Goal: Transaction & Acquisition: Purchase product/service

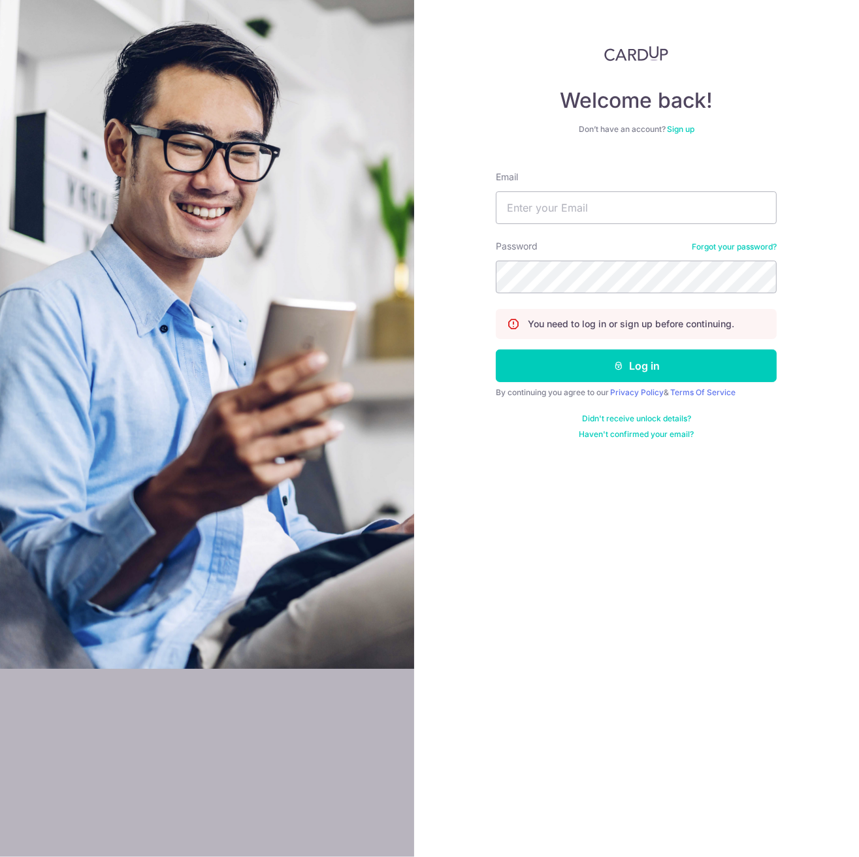
click at [601, 231] on form "Email Password Forgot your password? You need to log in or sign up before conti…" at bounding box center [636, 300] width 281 height 279
click at [603, 221] on input "Email" at bounding box center [636, 207] width 281 height 33
type input "khiewhyp@gmail.com"
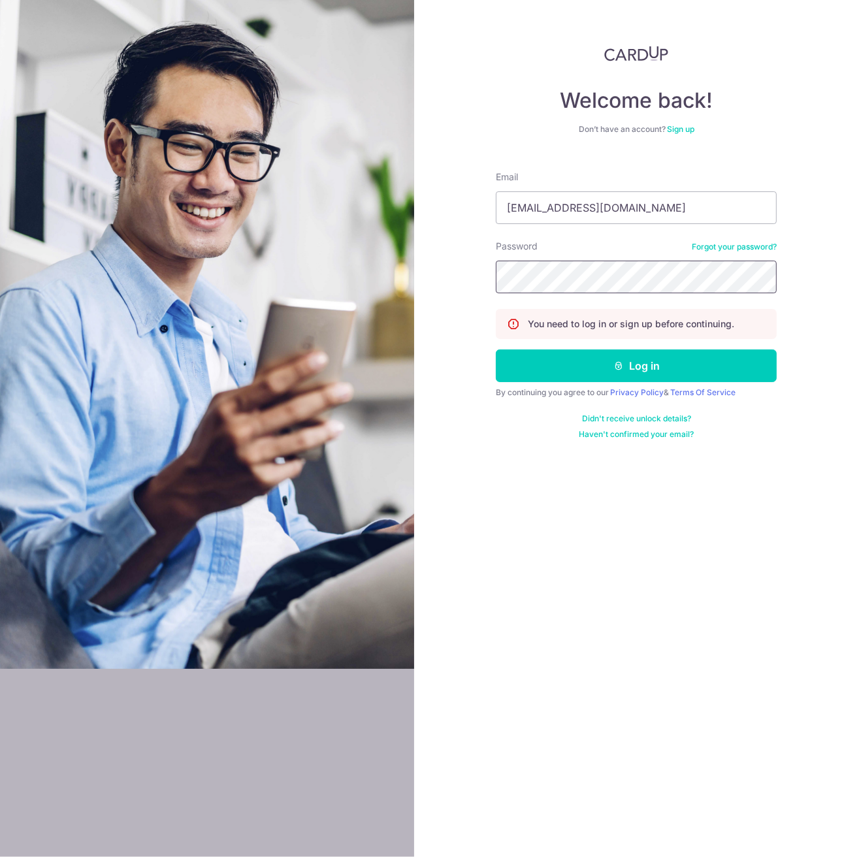
click at [496, 349] on button "Log in" at bounding box center [636, 365] width 281 height 33
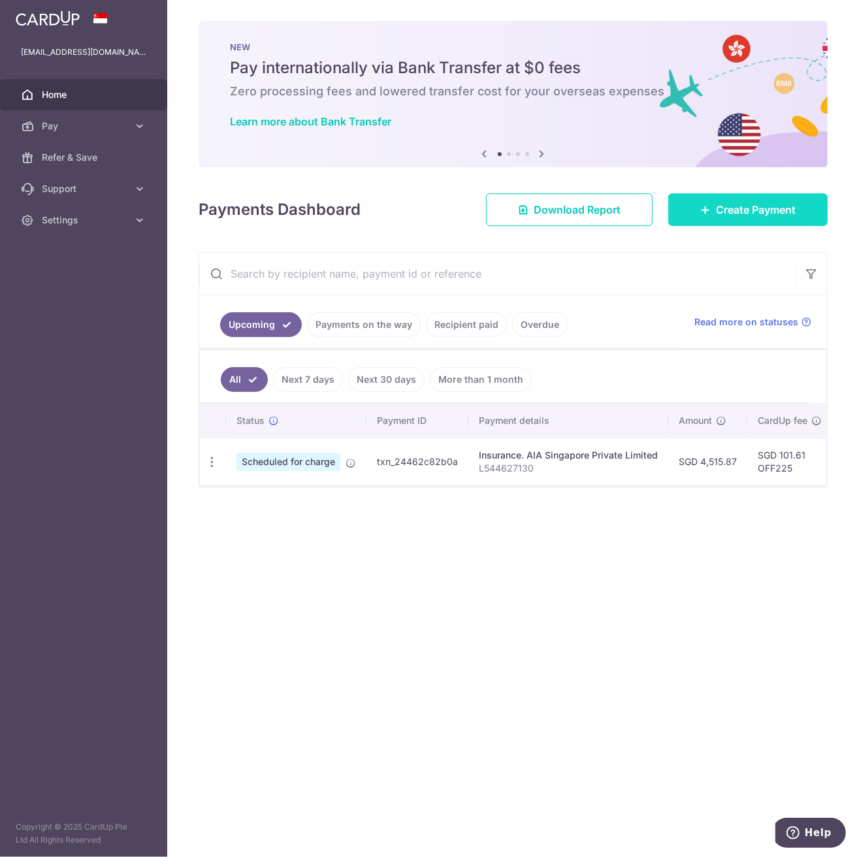
click at [753, 207] on span "Create Payment" at bounding box center [756, 210] width 80 height 16
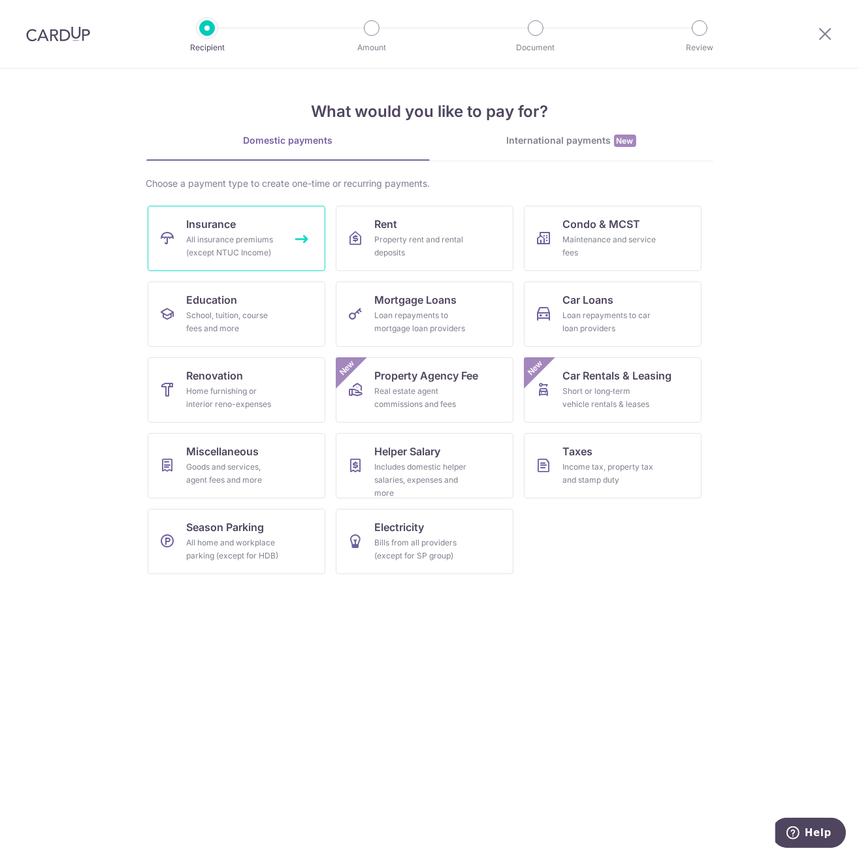
click at [201, 223] on span "Insurance" at bounding box center [212, 224] width 50 height 16
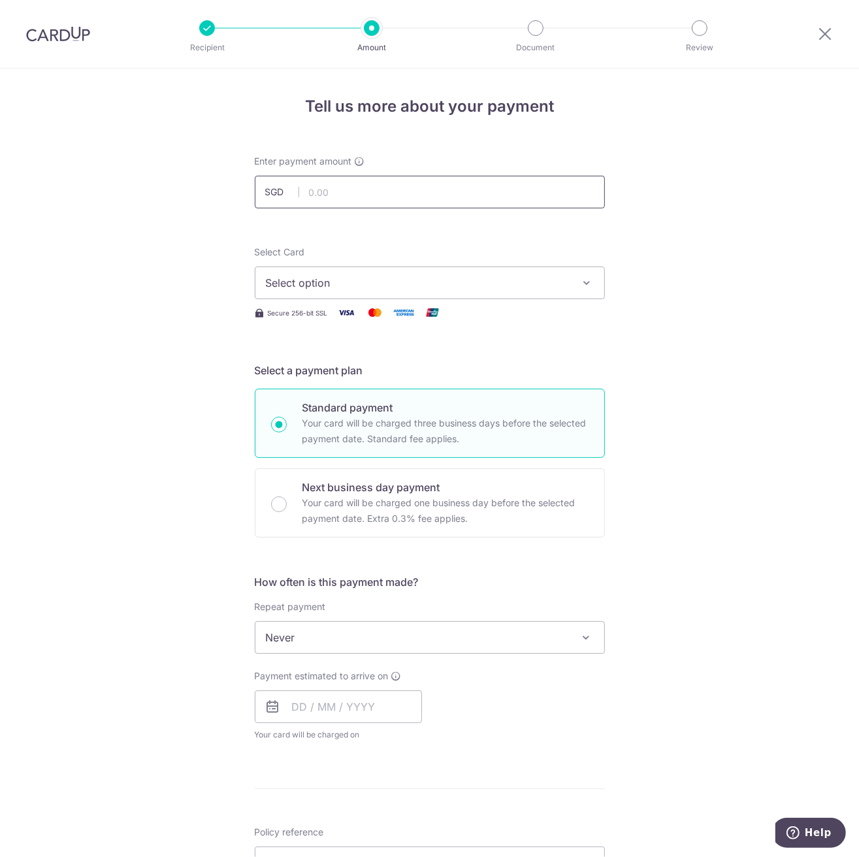
click at [375, 197] on input "text" at bounding box center [430, 192] width 350 height 33
type input "1,067.64"
click at [197, 230] on div "Tell us more about your payment Enter payment amount SGD 1,067.64 1067.64 Selec…" at bounding box center [429, 659] width 859 height 1181
click at [381, 283] on span "Select option" at bounding box center [418, 283] width 304 height 16
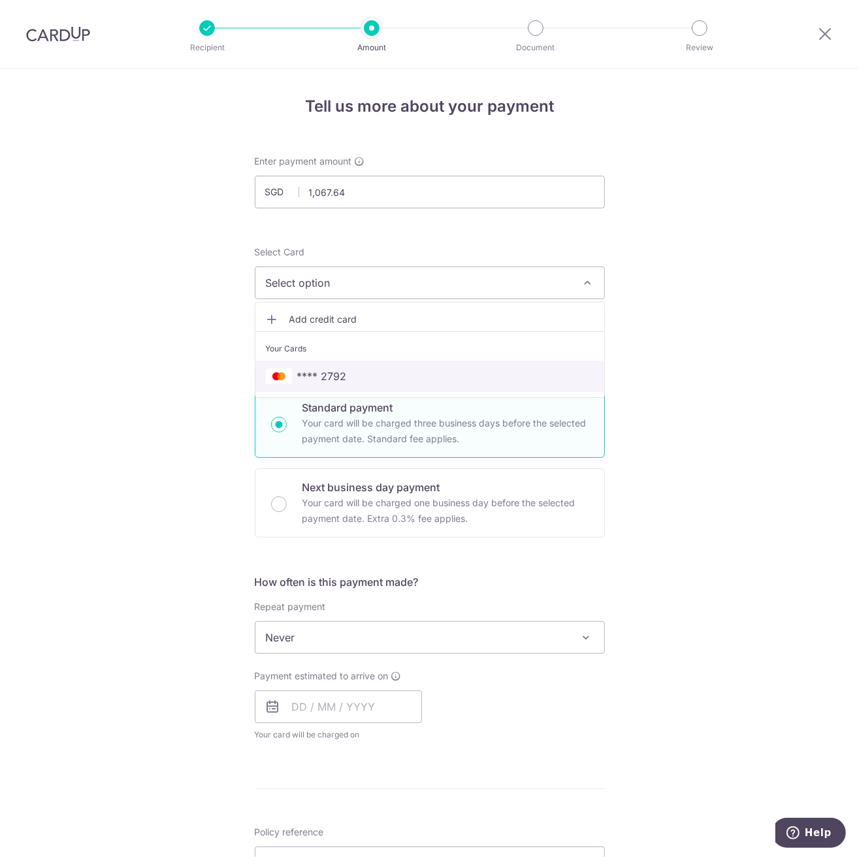
click at [353, 381] on span "**** 2792" at bounding box center [430, 376] width 328 height 16
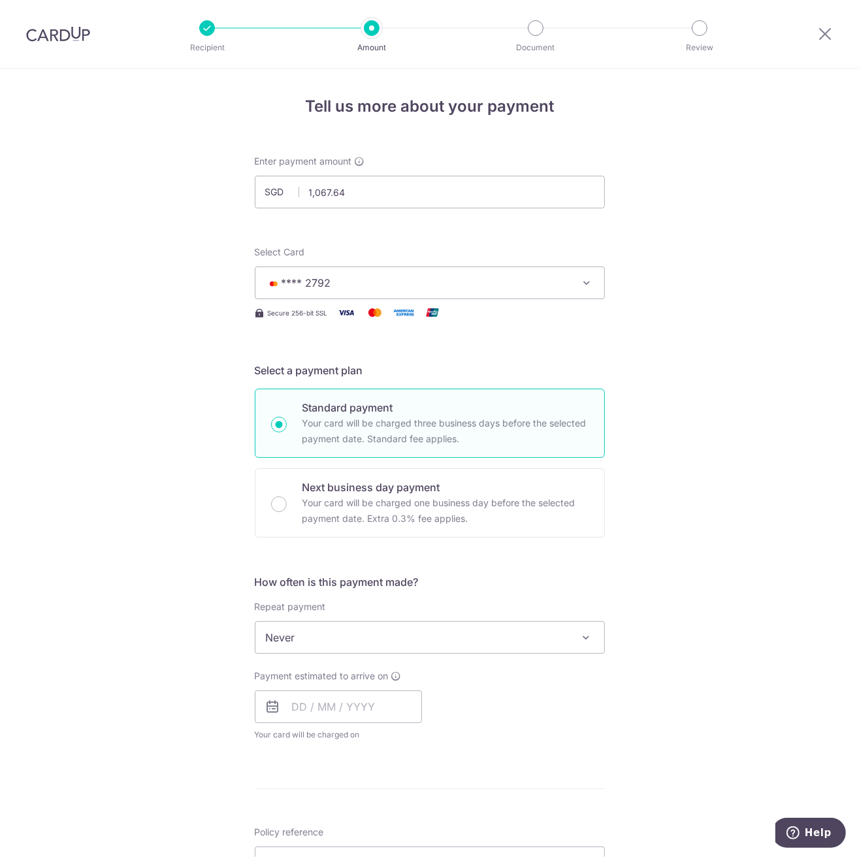
click at [200, 402] on div "Tell us more about your payment Enter payment amount SGD 1,067.64 1067.64 Selec…" at bounding box center [429, 659] width 859 height 1181
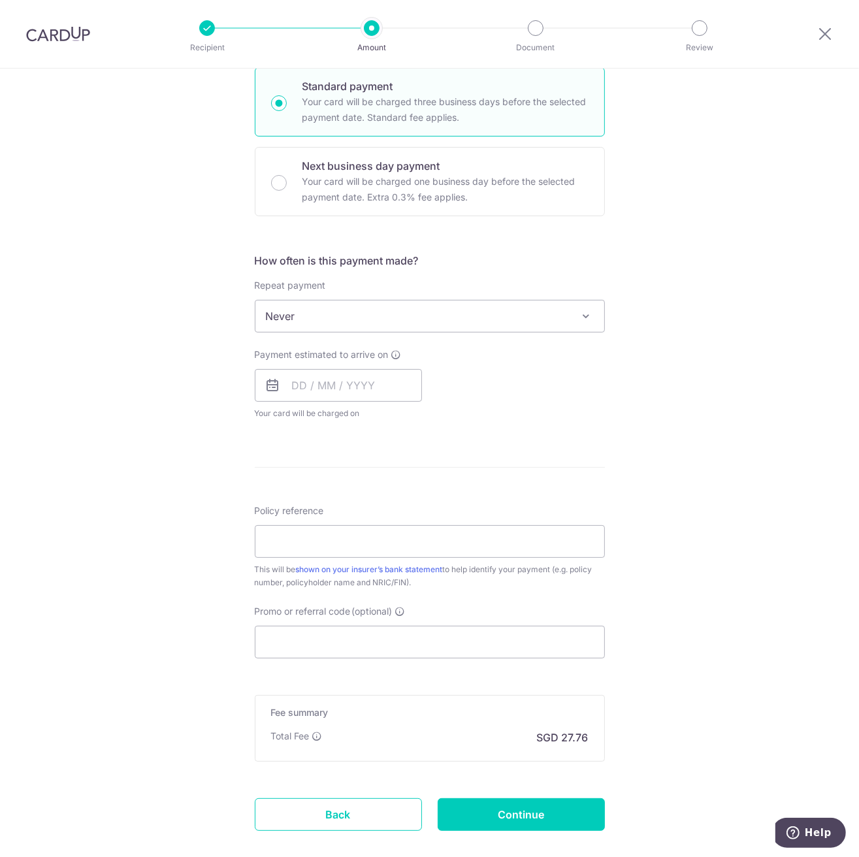
scroll to position [327, 0]
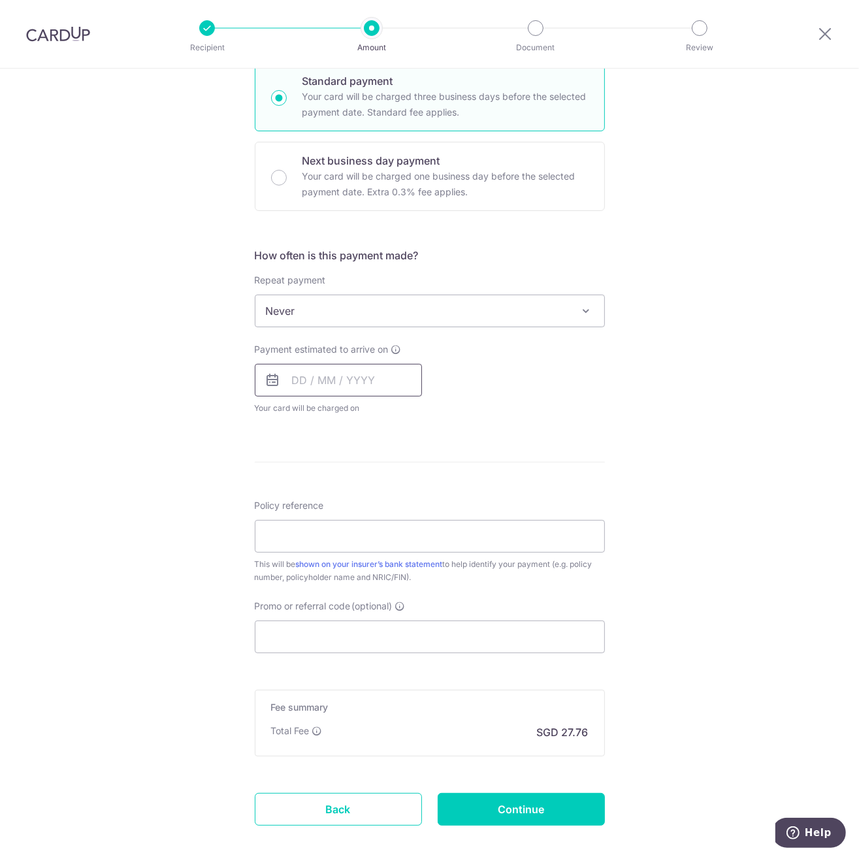
click at [340, 386] on input "text" at bounding box center [338, 380] width 167 height 33
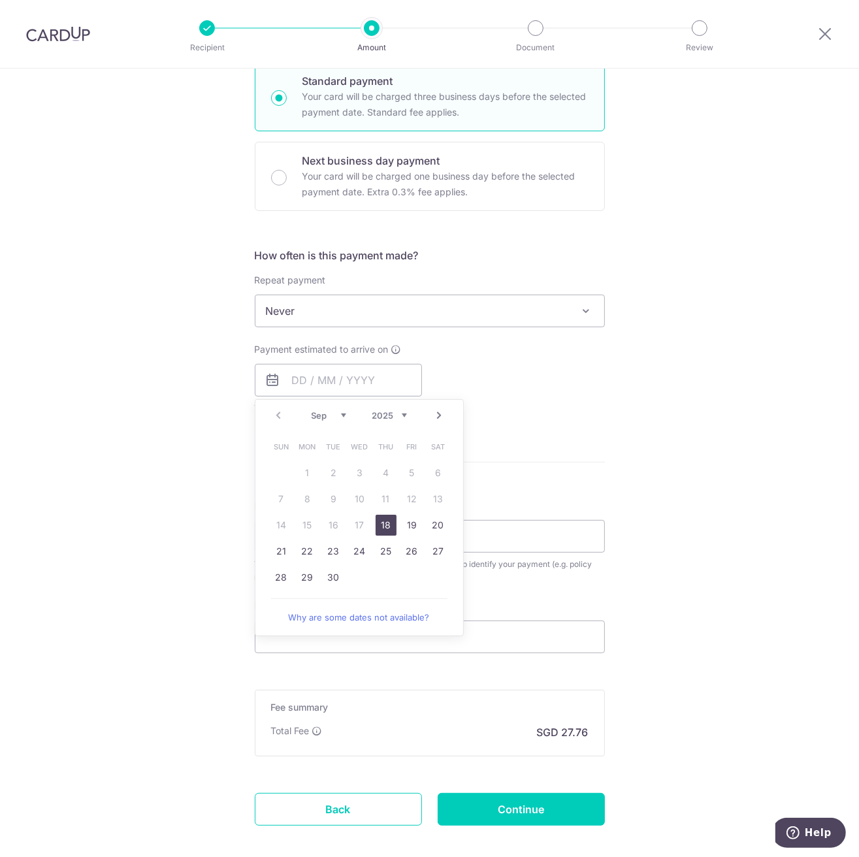
click at [387, 524] on link "18" at bounding box center [386, 525] width 21 height 21
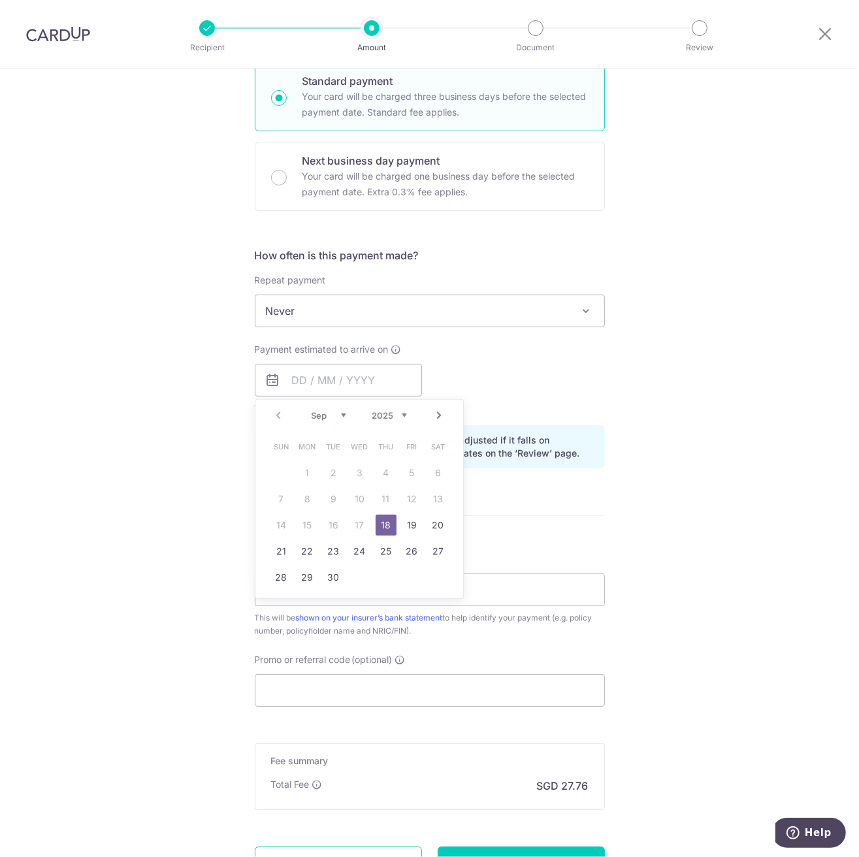
type input "[DATE]"
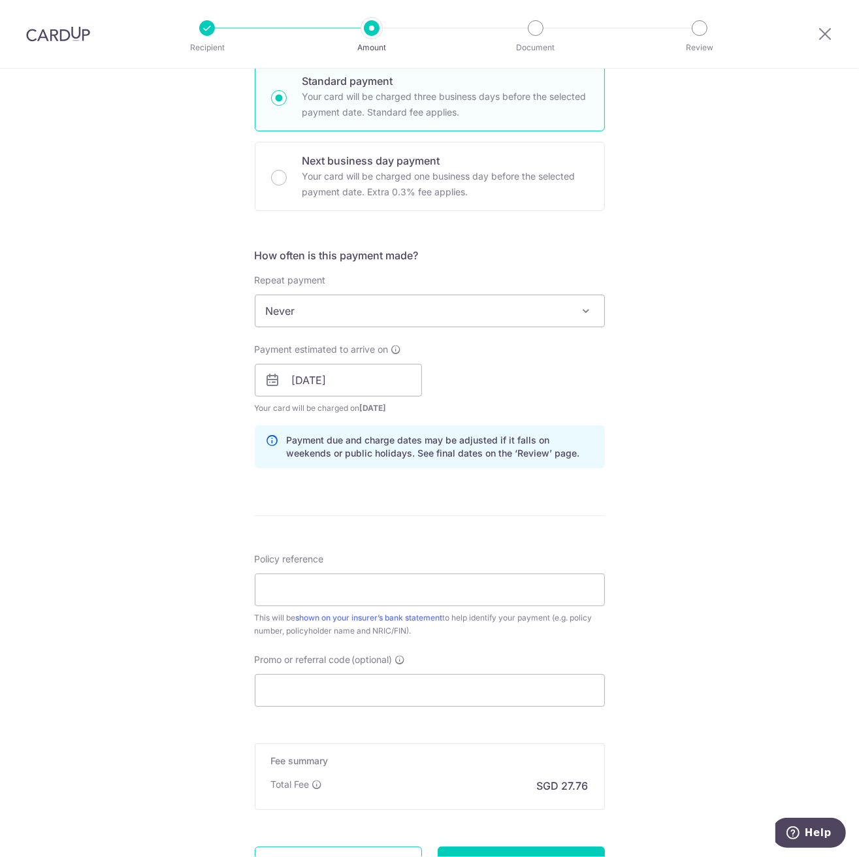
click at [165, 463] on div "Tell us more about your payment Enter payment amount SGD 1,067.64 1067.64 Selec…" at bounding box center [429, 359] width 859 height 1235
click at [302, 588] on input "Policy reference" at bounding box center [430, 589] width 350 height 33
type input "E239463489"
click at [388, 695] on input "Promo or referral code (optional)" at bounding box center [430, 690] width 350 height 33
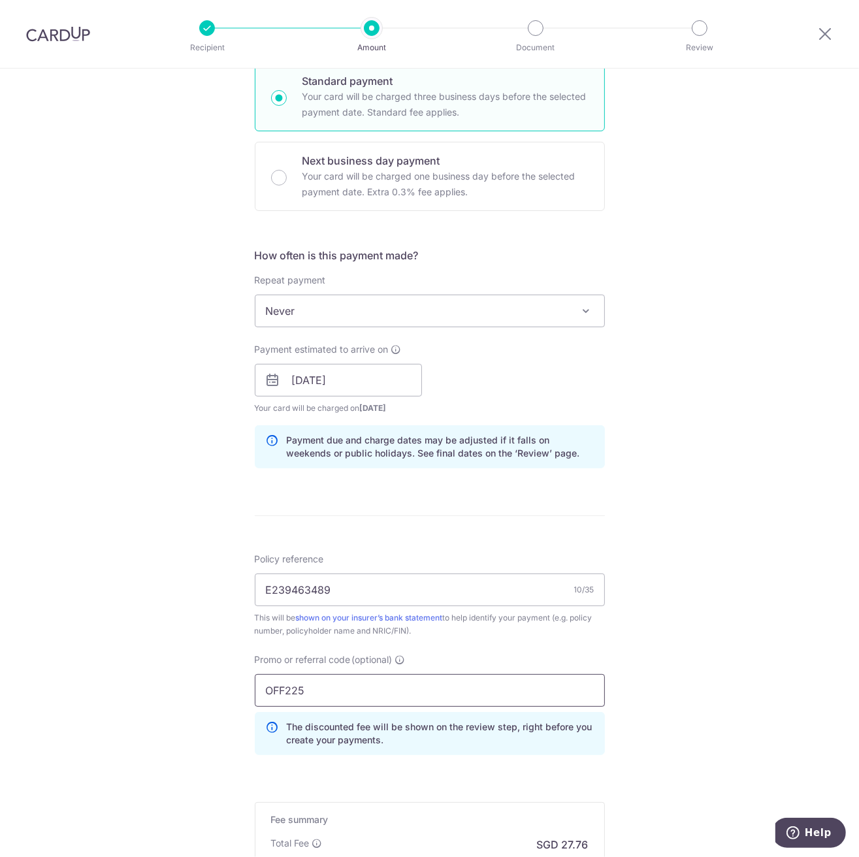
type input "OFF225"
click at [185, 669] on div "Tell us more about your payment Enter payment amount SGD 1,067.64 1067.64 Selec…" at bounding box center [429, 389] width 859 height 1294
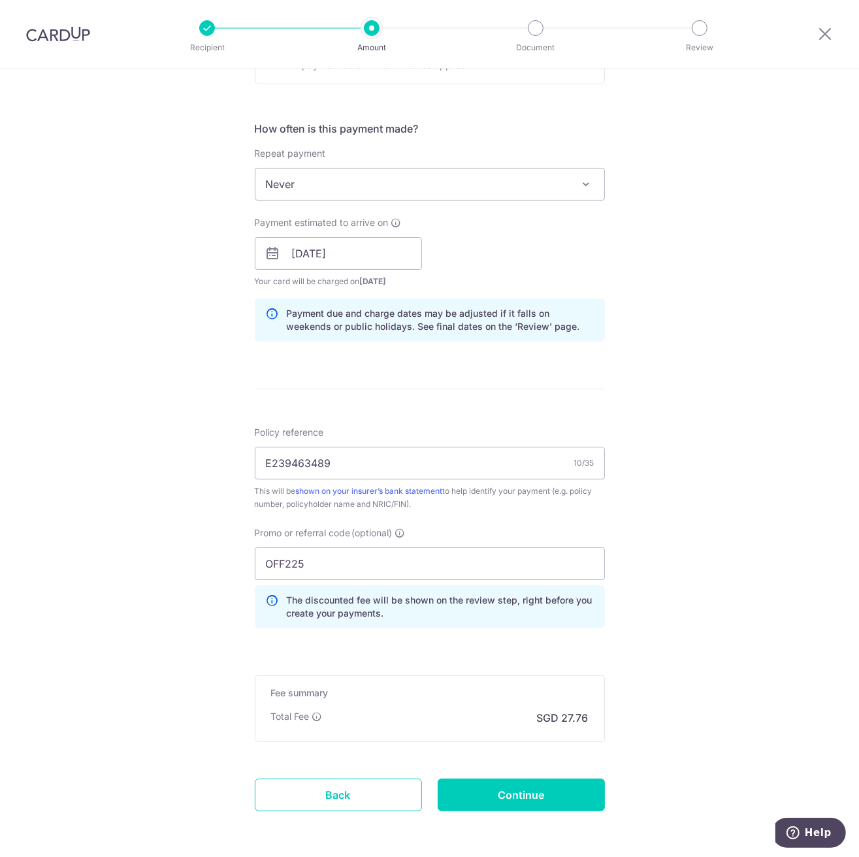
scroll to position [504, 0]
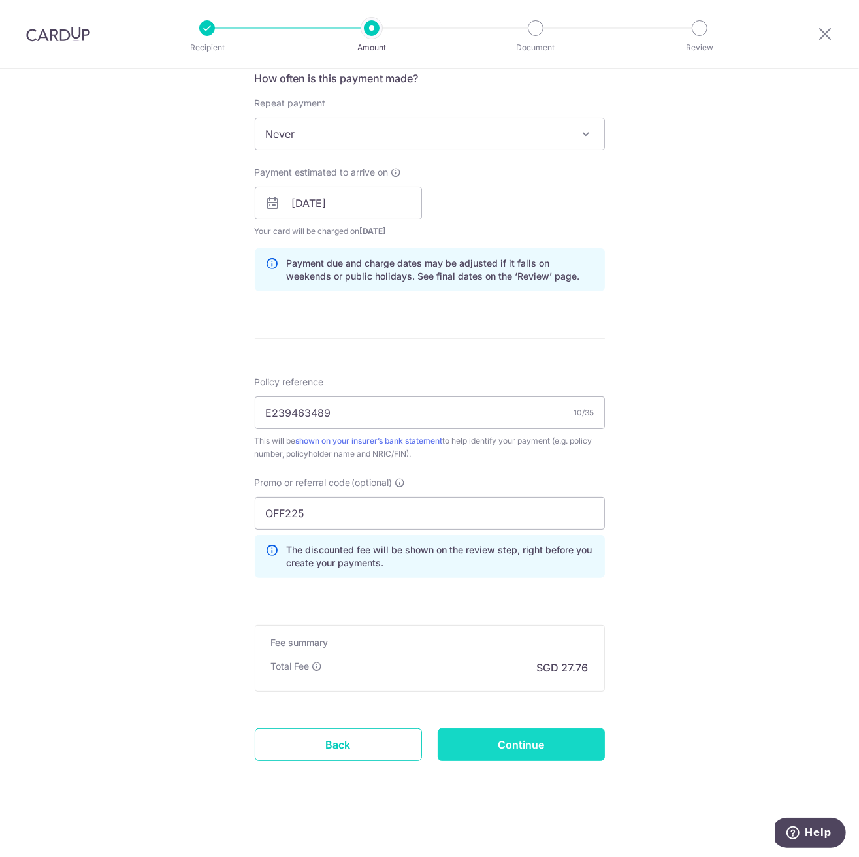
click at [486, 748] on input "Continue" at bounding box center [521, 744] width 167 height 33
type input "Create Schedule"
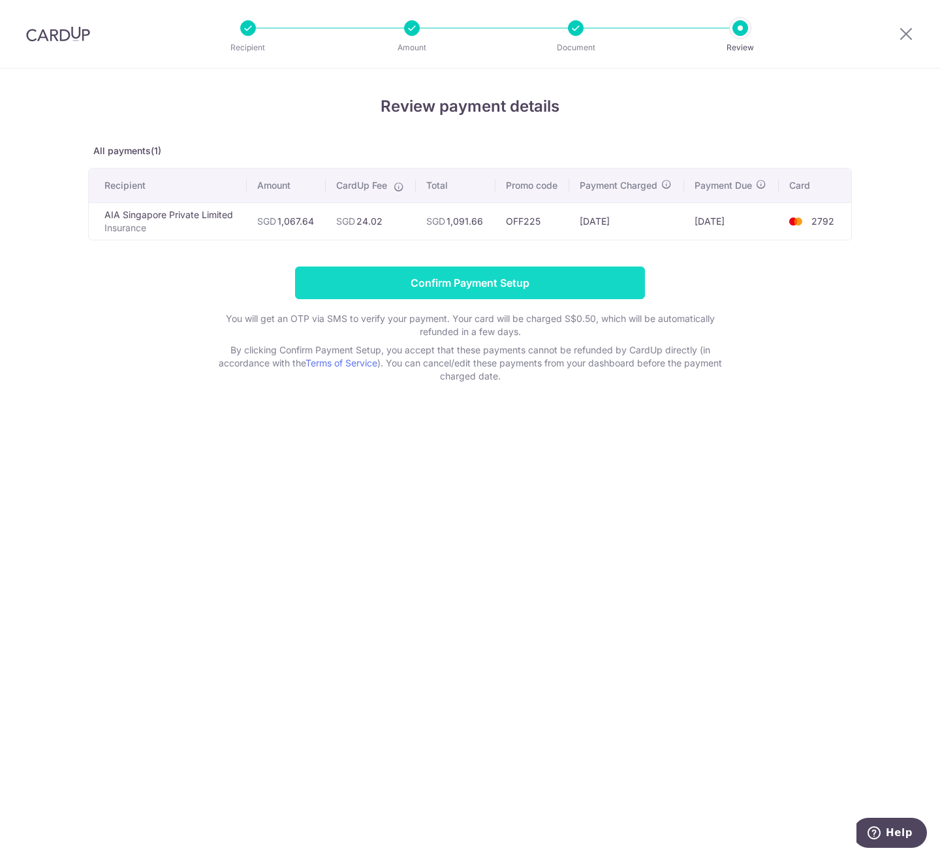
click at [473, 274] on input "Confirm Payment Setup" at bounding box center [470, 282] width 350 height 33
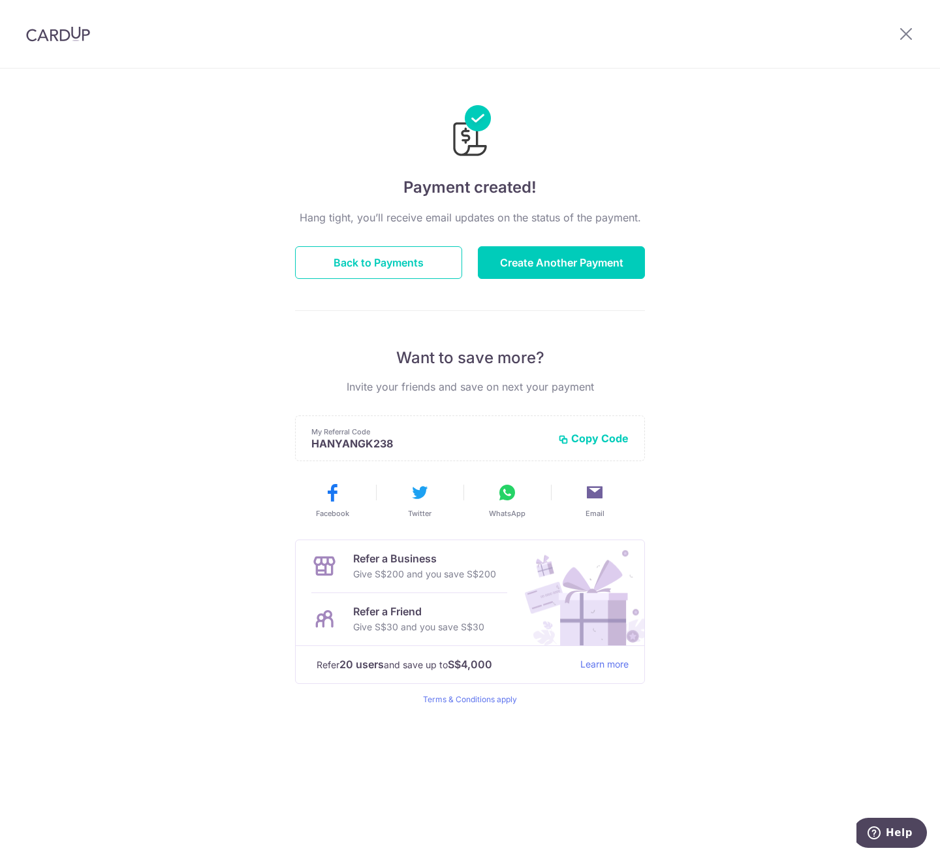
click at [175, 589] on div "Payment created! Hang tight, you’ll receive email updates on the status of the …" at bounding box center [470, 463] width 940 height 788
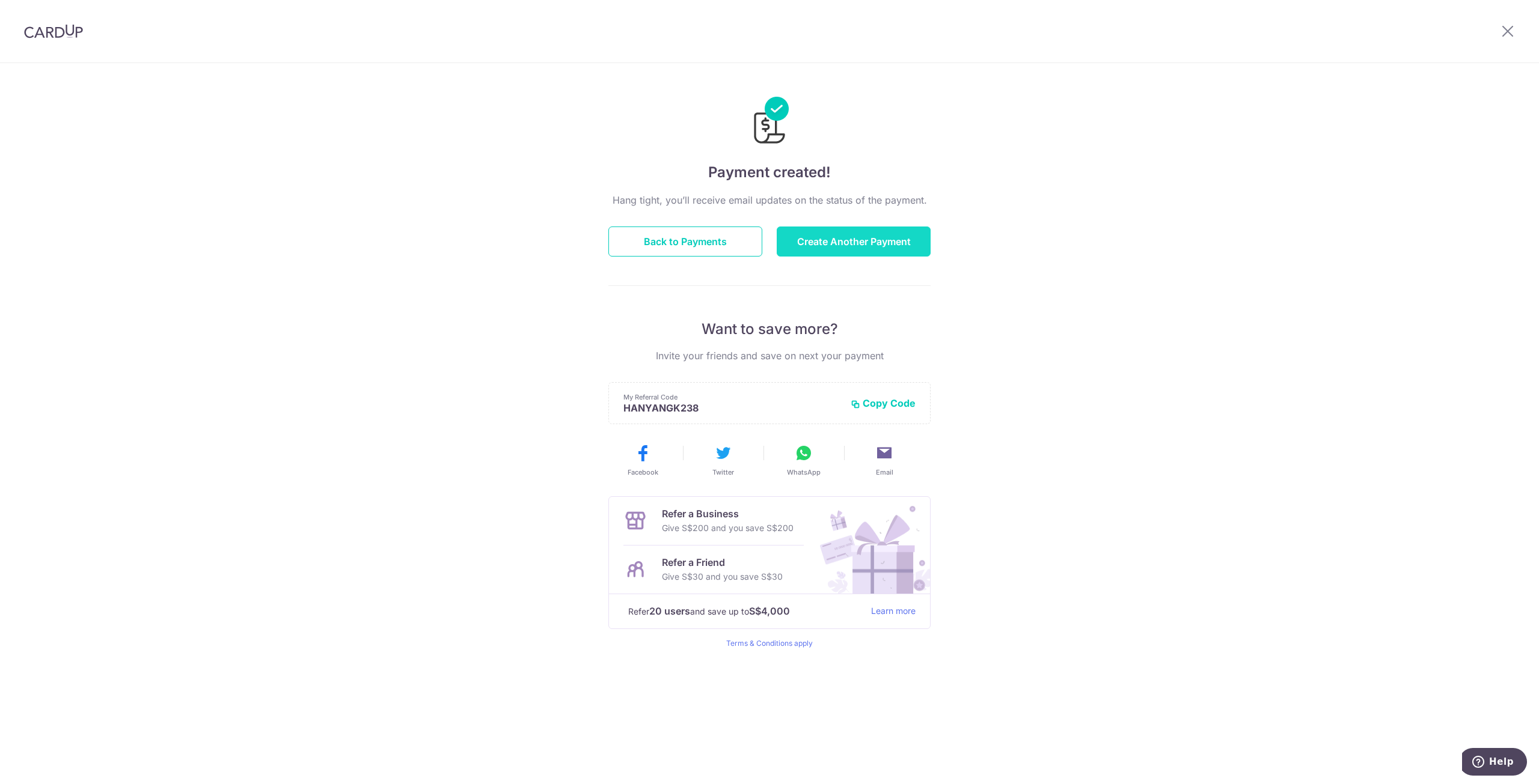
click at [849, 240] on button "Create Another Payment" at bounding box center [853, 241] width 154 height 30
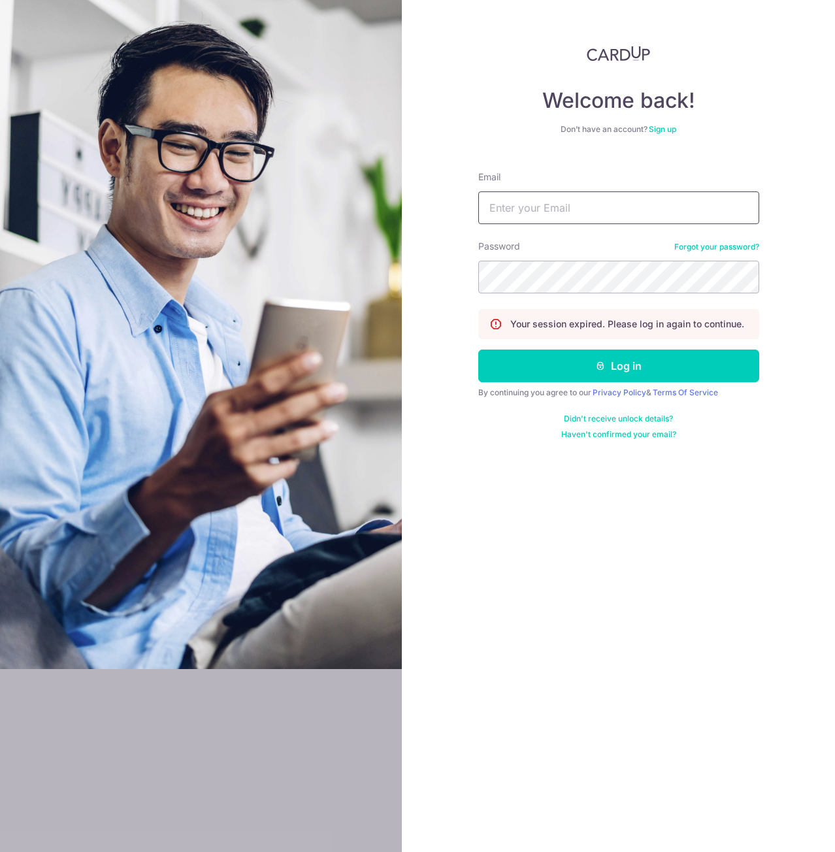
click at [544, 206] on input "Email" at bounding box center [618, 207] width 281 height 33
type input "khiewhyp@gmail.com"
click at [541, 258] on div "Password Forgot your password?" at bounding box center [618, 267] width 281 height 54
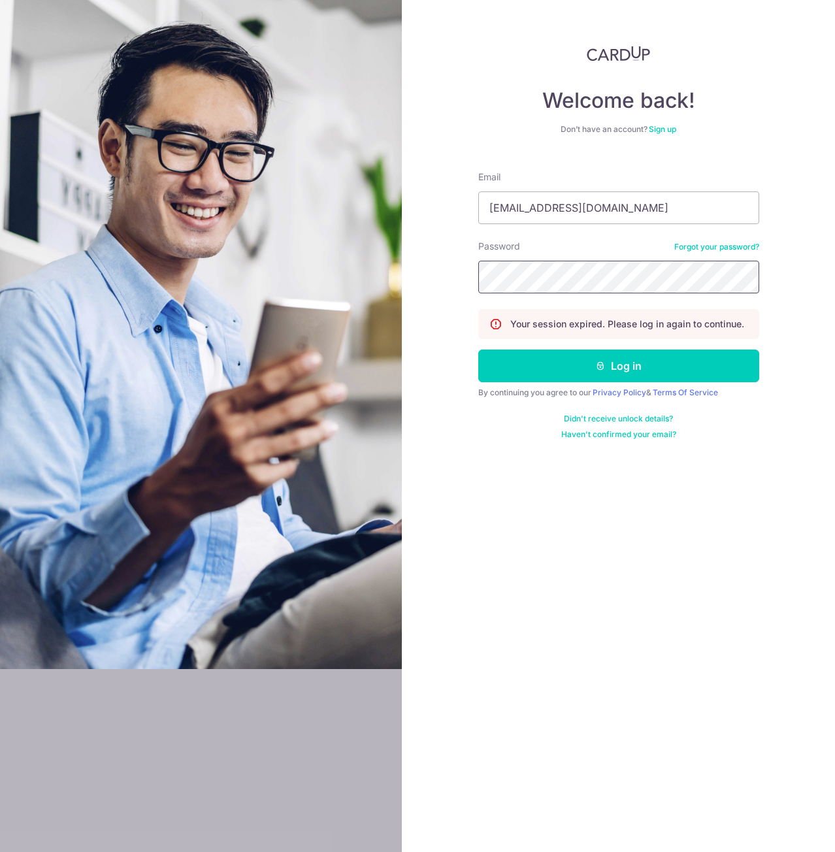
click at [478, 349] on button "Log in" at bounding box center [618, 365] width 281 height 33
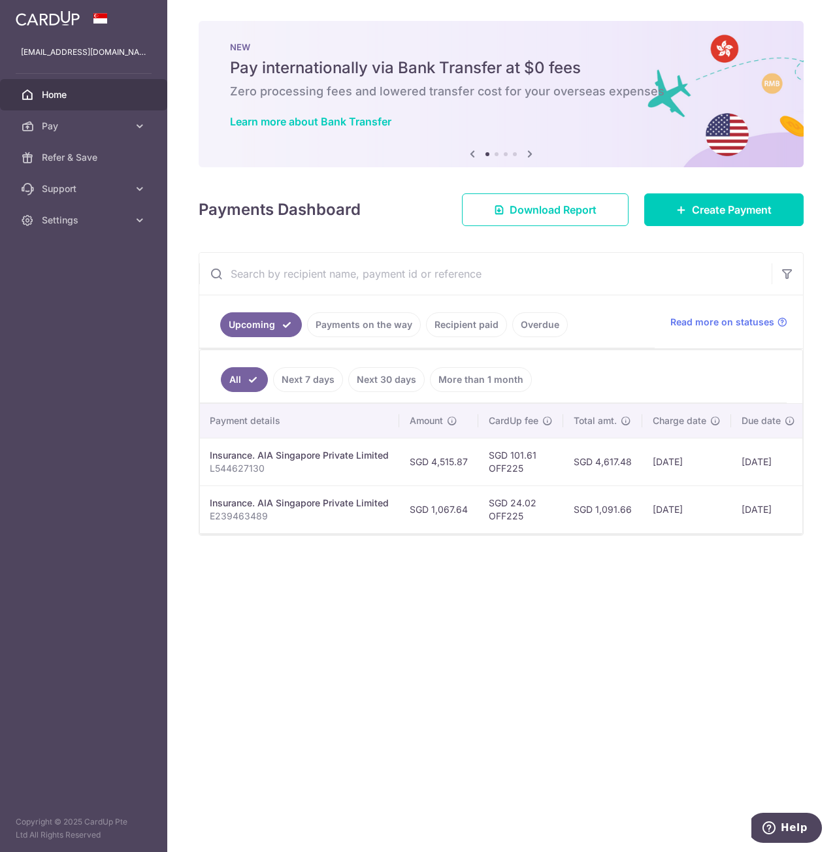
scroll to position [0, 364]
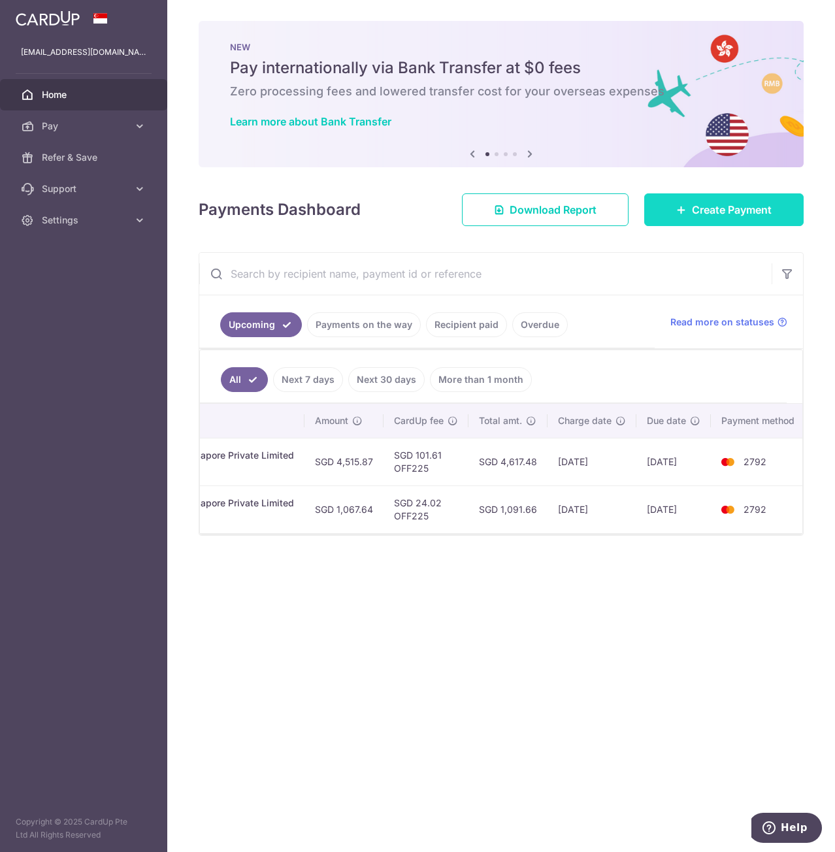
click at [735, 214] on span "Create Payment" at bounding box center [732, 210] width 80 height 16
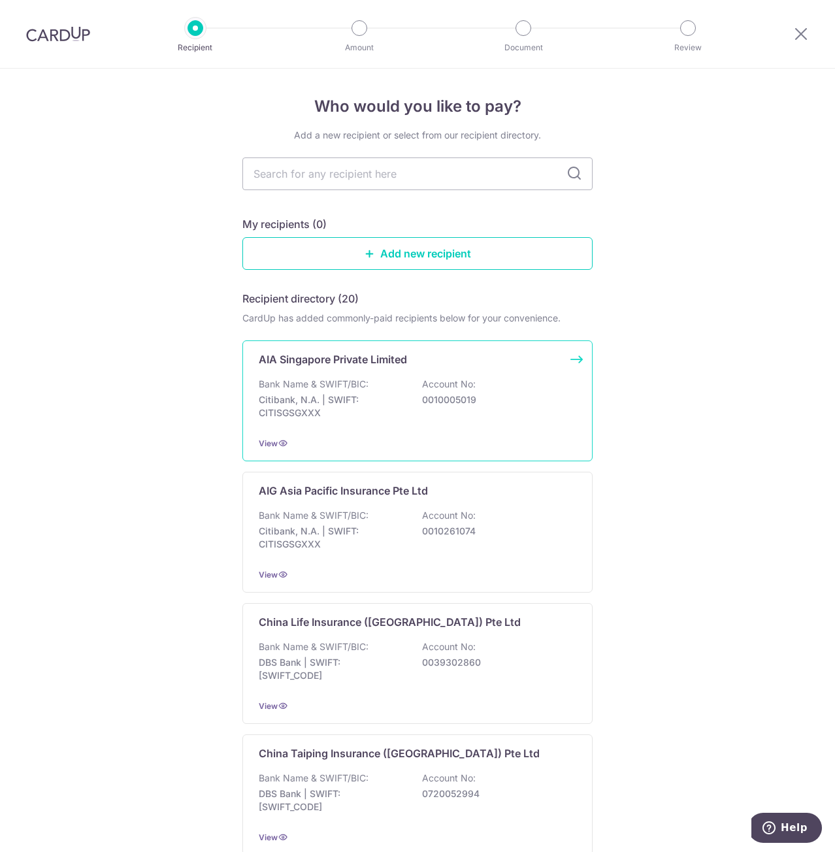
click at [327, 374] on div "AIA Singapore Private Limited Bank Name & SWIFT/BIC: Citibank, N.A. | SWIFT: CI…" at bounding box center [417, 400] width 350 height 121
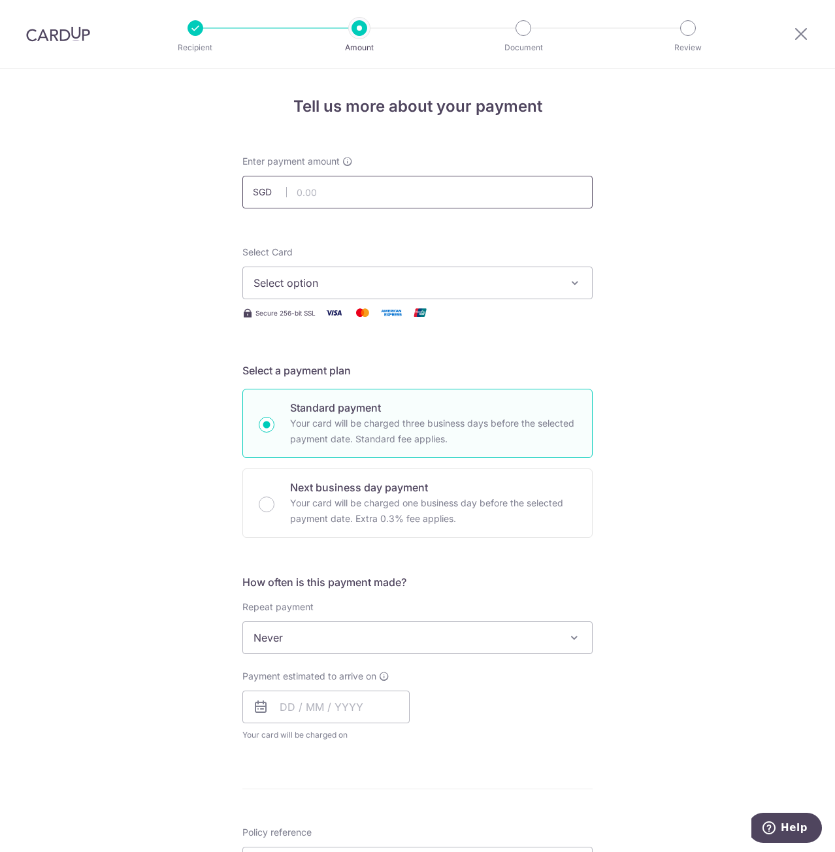
click at [297, 201] on input "text" at bounding box center [417, 192] width 350 height 33
type input "1,067.64"
drag, startPoint x: 180, startPoint y: 238, endPoint x: 186, endPoint y: 239, distance: 6.6
click at [180, 238] on div "Tell us more about your payment Enter payment amount SGD 1,067.64 1067.64 Selec…" at bounding box center [417, 659] width 835 height 1181
click at [296, 282] on span "Select option" at bounding box center [405, 283] width 304 height 16
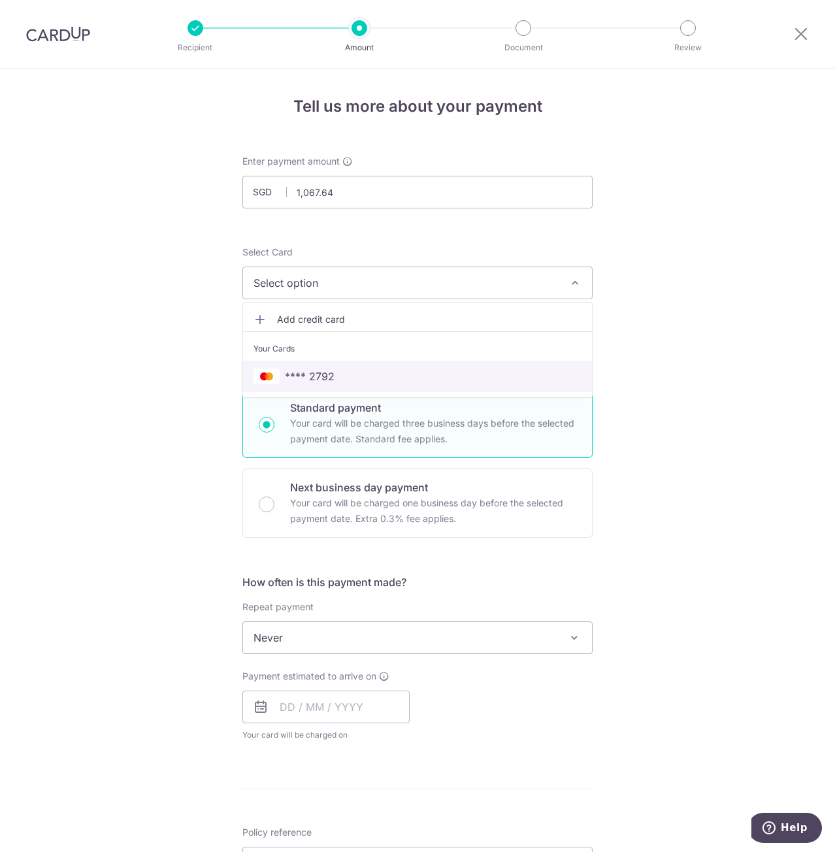
click at [328, 376] on span "**** 2792" at bounding box center [310, 376] width 50 height 16
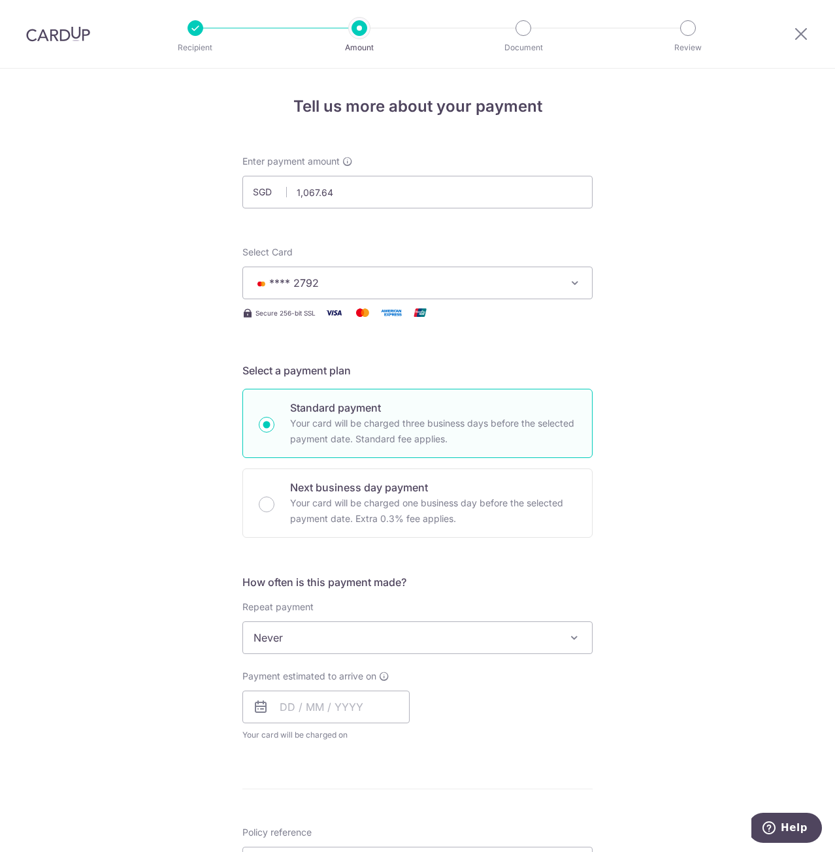
click at [192, 479] on div "Tell us more about your payment Enter payment amount SGD 1,067.64 1067.64 Selec…" at bounding box center [417, 659] width 835 height 1181
click at [321, 617] on div "Repeat payment Never Every week Every month Every quarter Every half a year Eve…" at bounding box center [417, 627] width 350 height 54
click at [323, 635] on span "Never" at bounding box center [417, 637] width 349 height 31
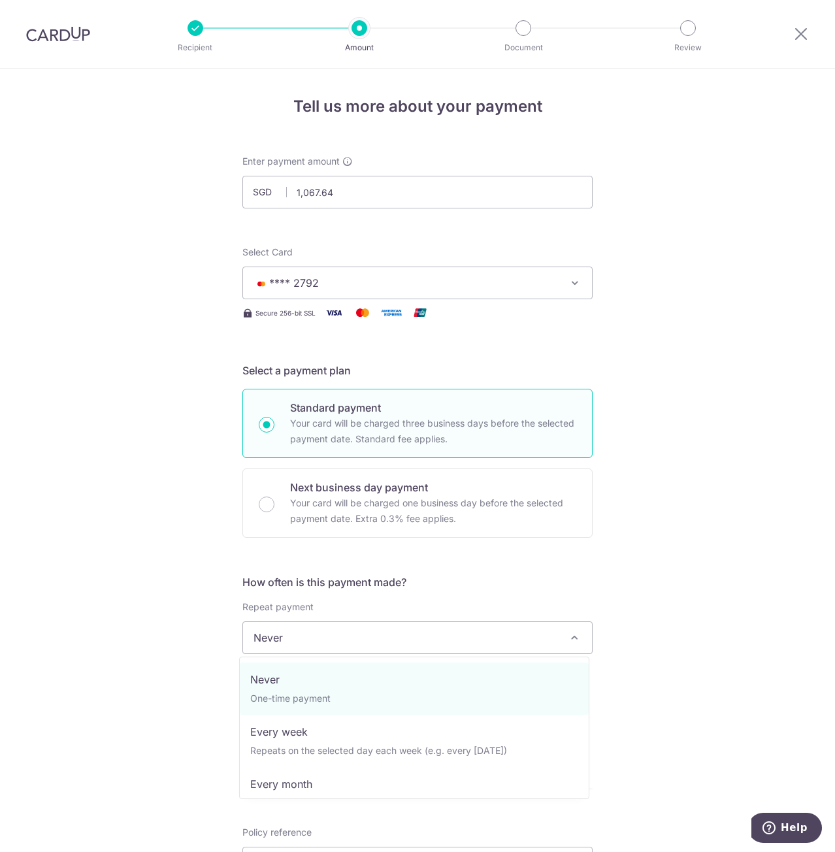
click at [174, 646] on div "Tell us more about your payment Enter payment amount SGD 1,067.64 1067.64 Selec…" at bounding box center [417, 659] width 835 height 1181
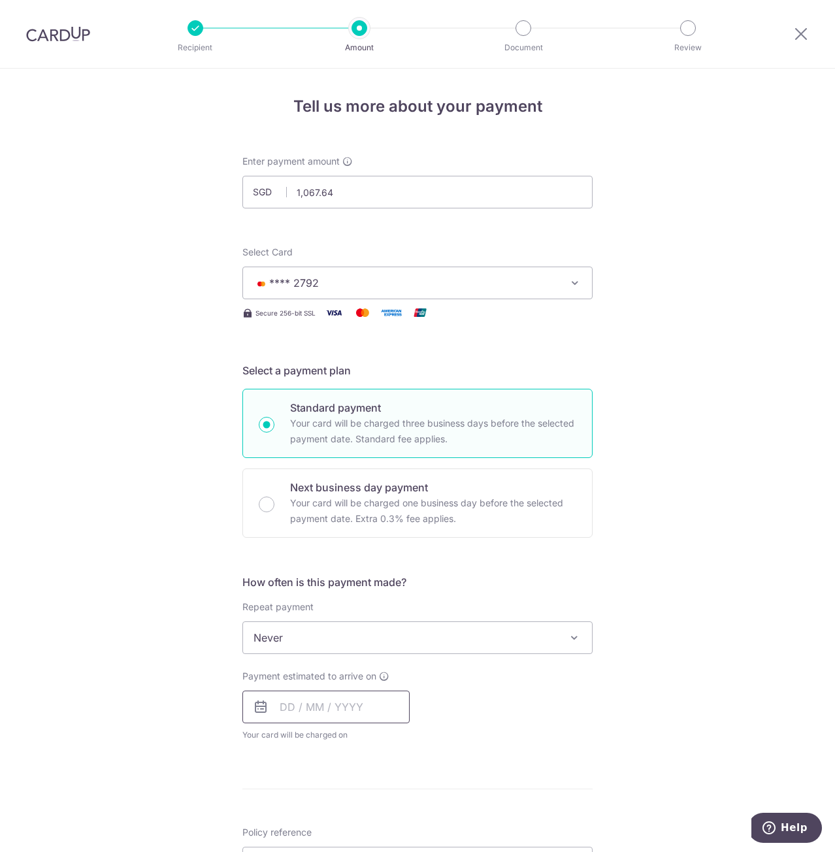
click at [322, 705] on input "text" at bounding box center [325, 706] width 167 height 33
click at [370, 847] on link "18" at bounding box center [373, 851] width 21 height 21
type input "[DATE]"
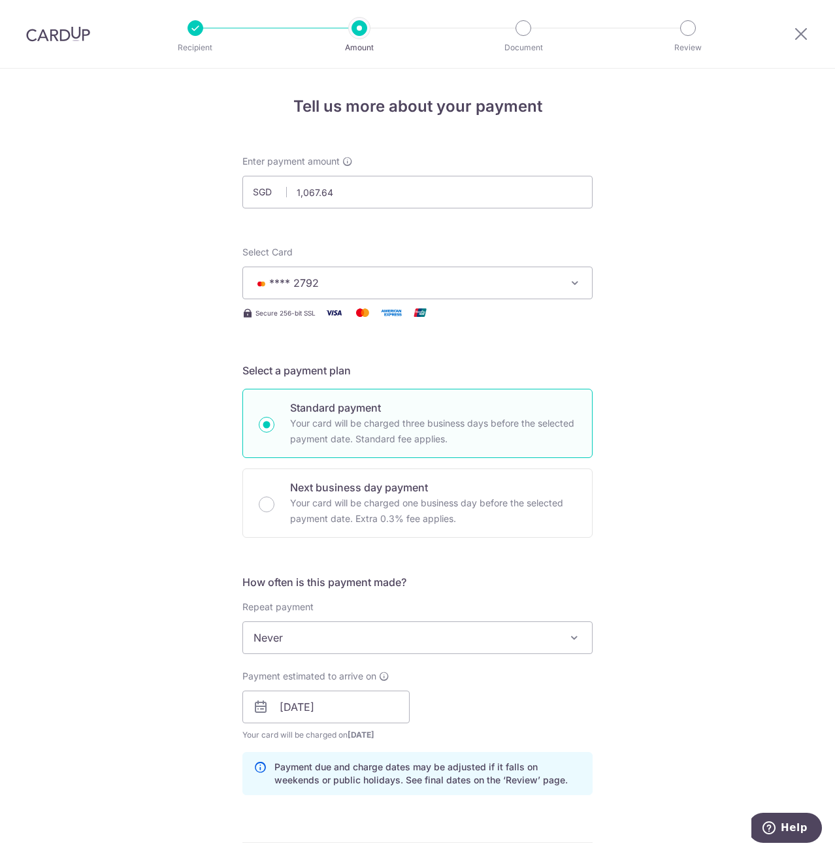
click at [177, 720] on div "Tell us more about your payment Enter payment amount SGD 1,067.64 1067.64 Selec…" at bounding box center [417, 686] width 835 height 1235
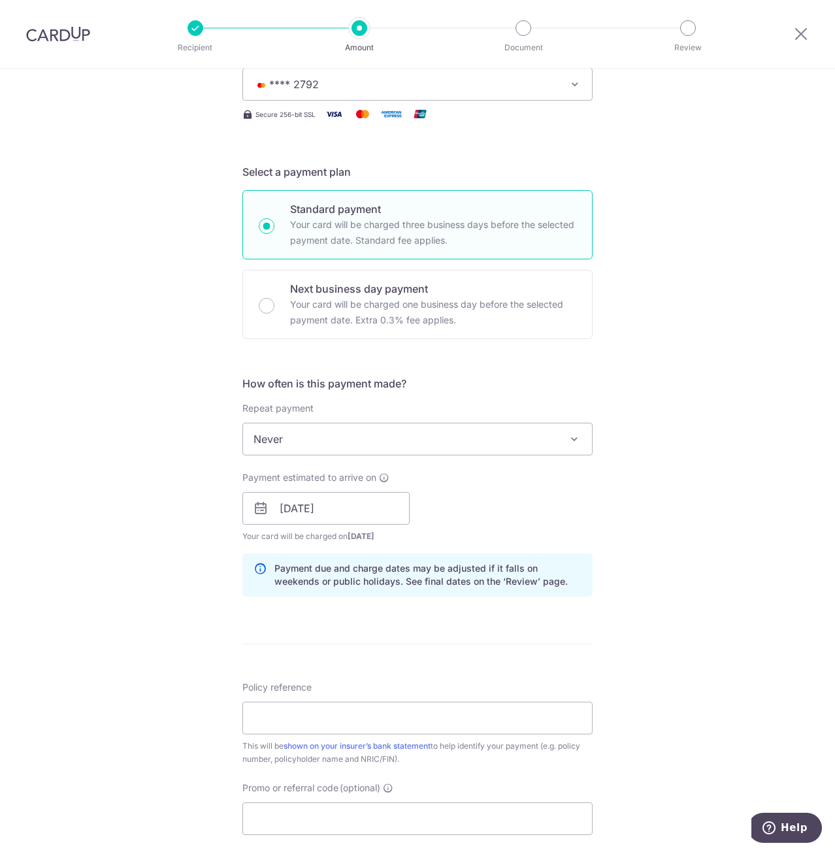
scroll to position [261, 0]
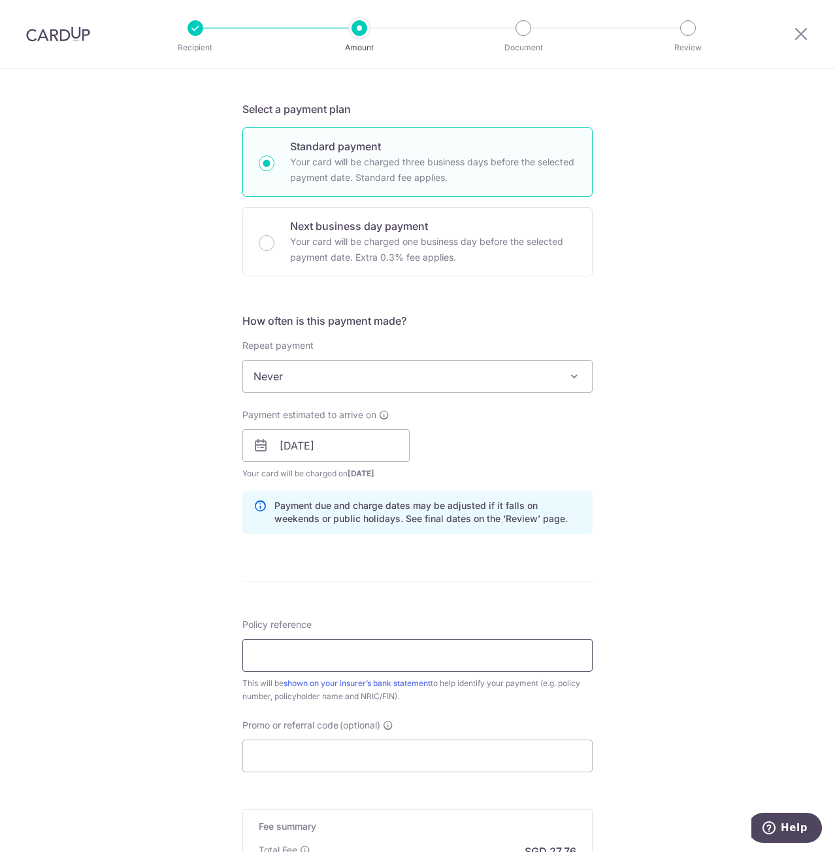
click at [287, 651] on input "Policy reference" at bounding box center [417, 655] width 350 height 33
type input "E239463353"
click at [296, 768] on input "Promo or referral code (optional)" at bounding box center [417, 755] width 350 height 33
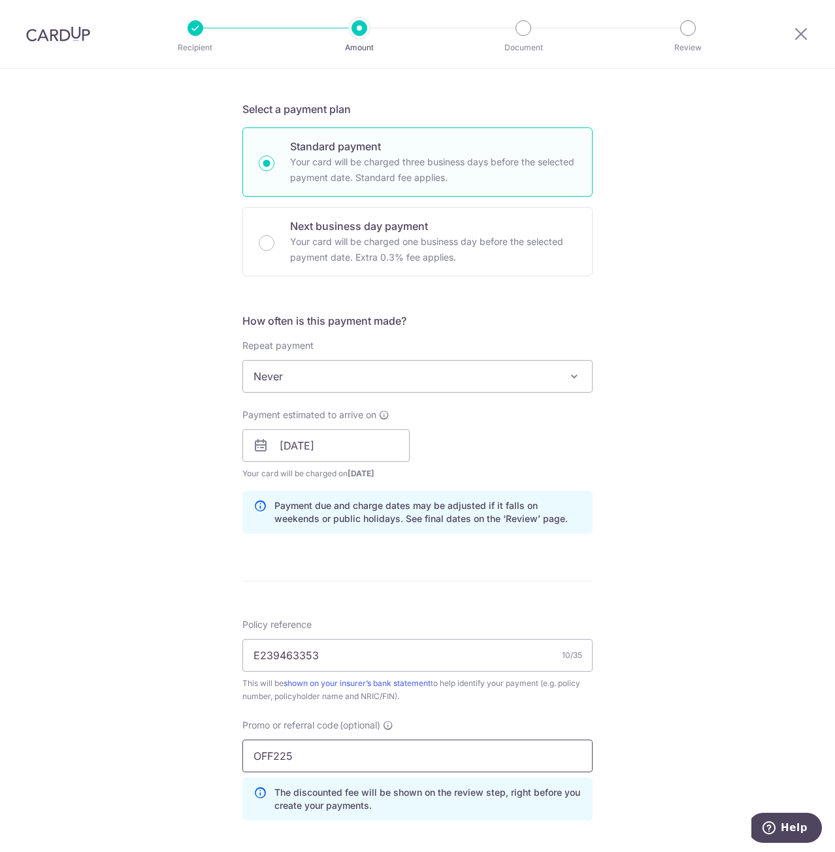
type input "OFF225"
click at [142, 685] on div "Tell us more about your payment Enter payment amount SGD 1,067.64 1067.64 Selec…" at bounding box center [417, 454] width 835 height 1294
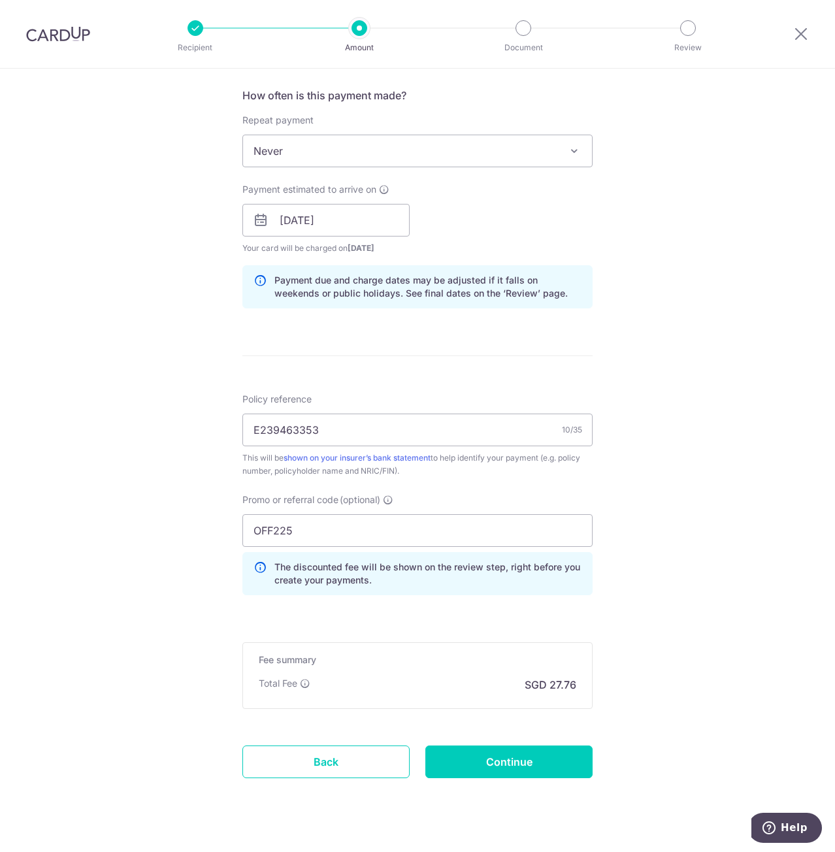
scroll to position [511, 0]
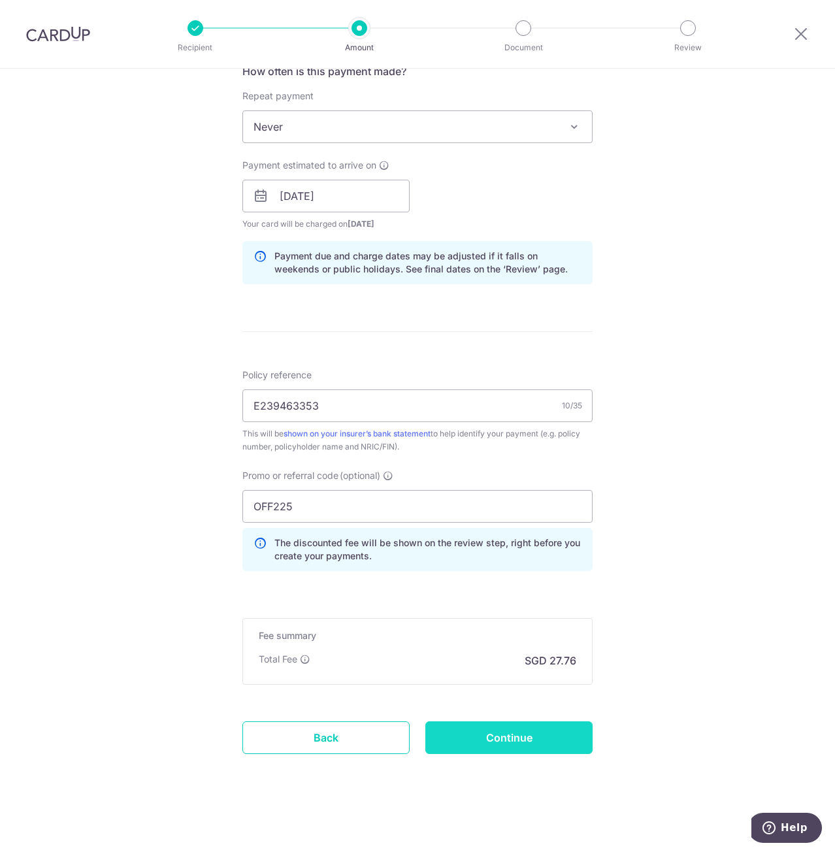
click at [518, 733] on input "Continue" at bounding box center [508, 737] width 167 height 33
type input "Create Schedule"
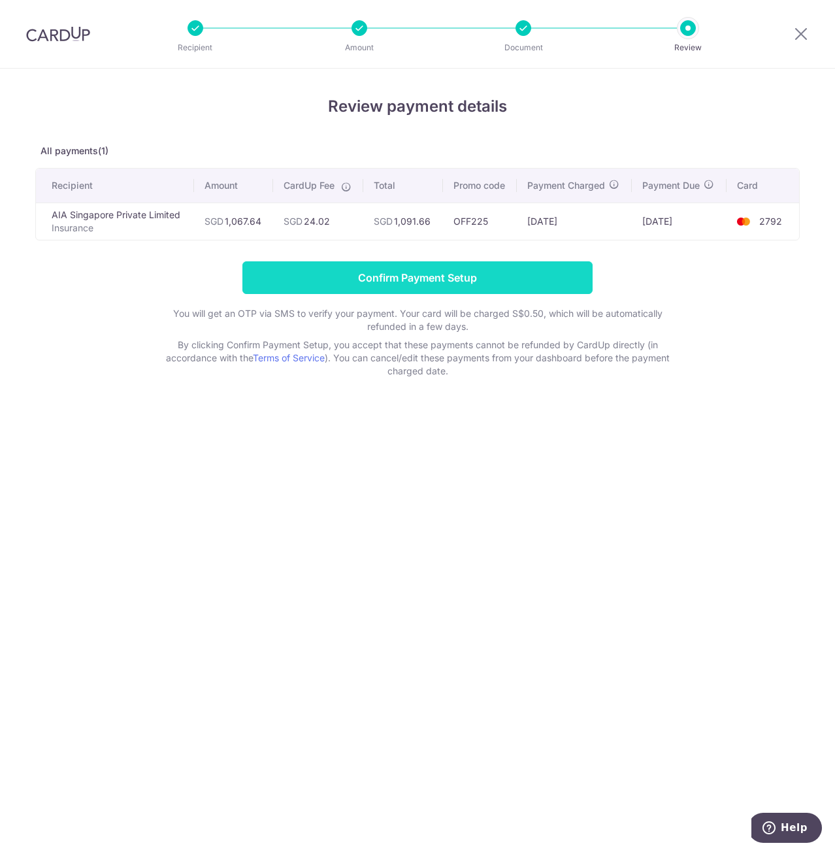
click at [467, 277] on input "Confirm Payment Setup" at bounding box center [417, 277] width 350 height 33
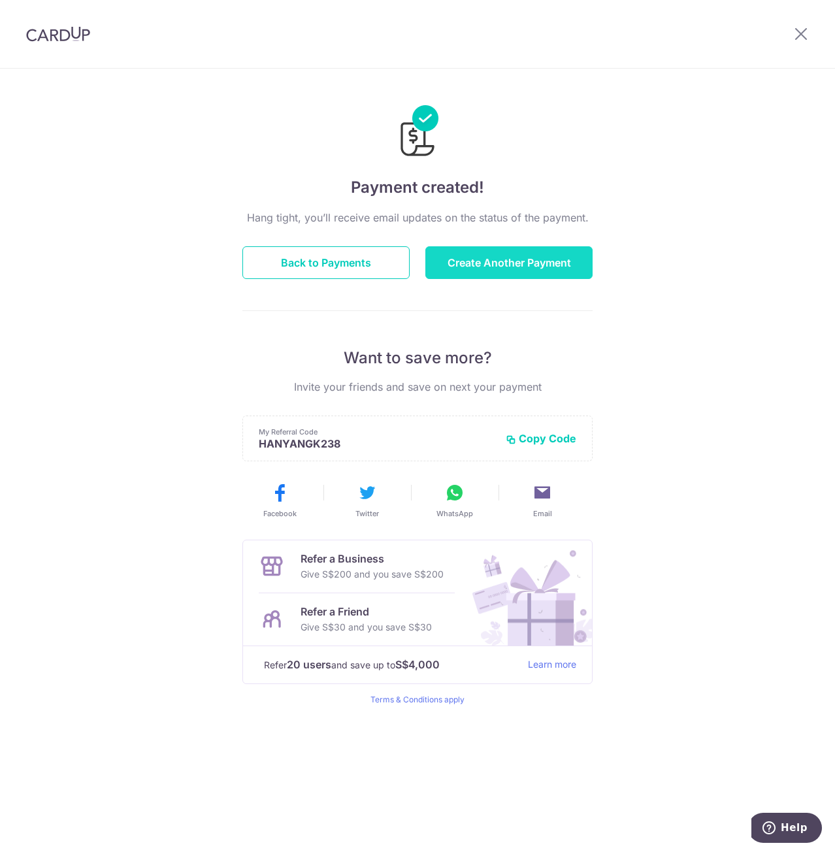
click at [477, 265] on button "Create Another Payment" at bounding box center [508, 262] width 167 height 33
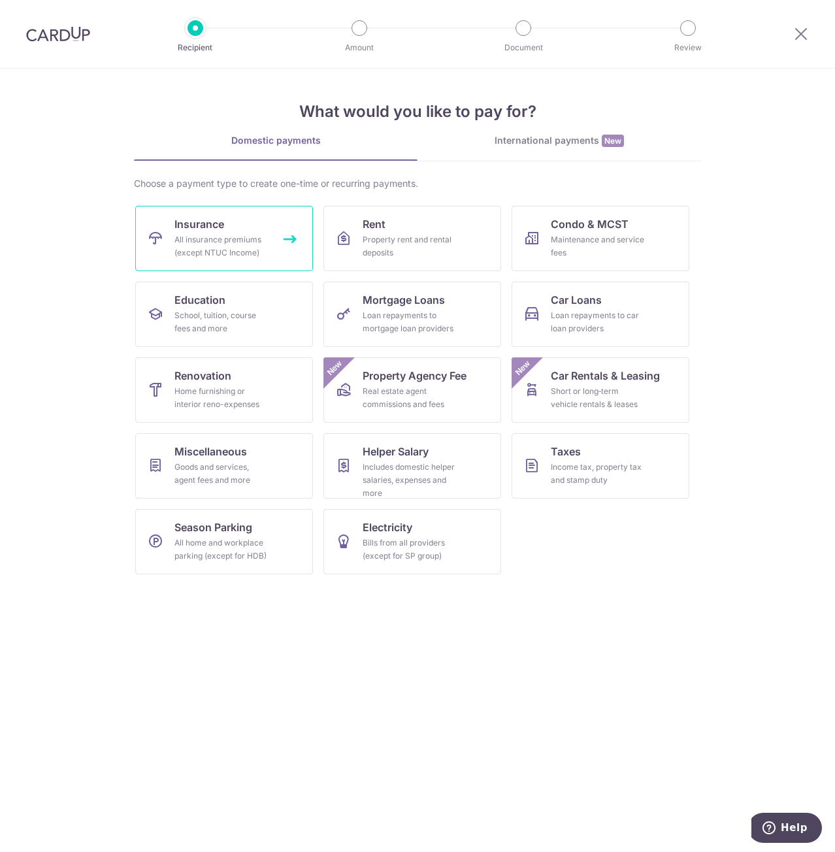
click at [224, 245] on div "All insurance premiums (except NTUC Income)" at bounding box center [221, 246] width 94 height 26
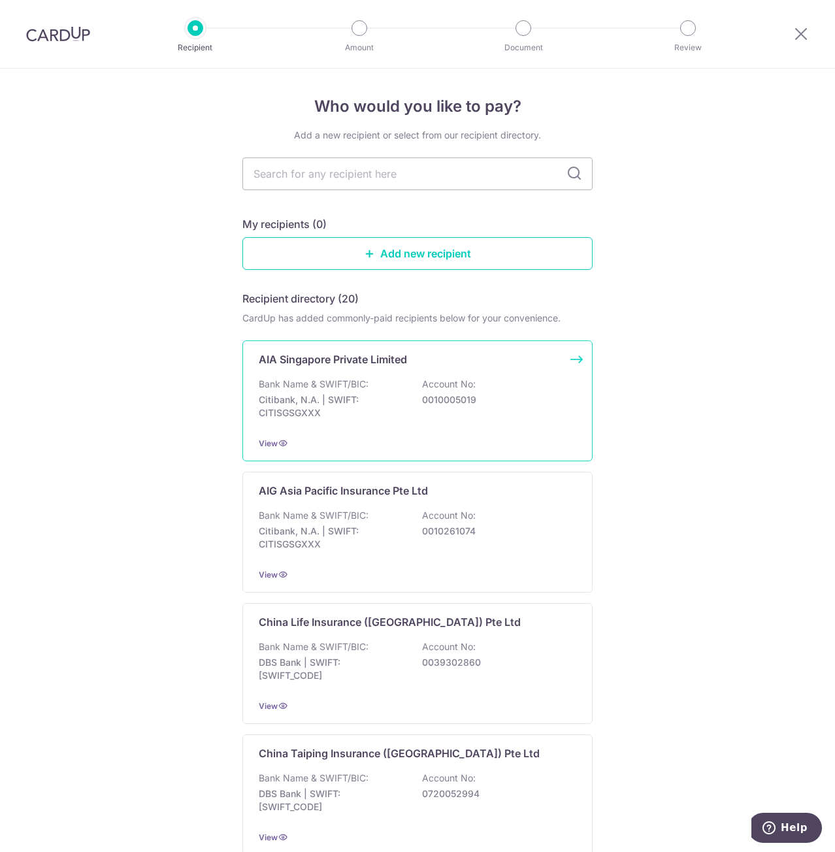
click at [303, 356] on p "AIA Singapore Private Limited" at bounding box center [333, 359] width 148 height 16
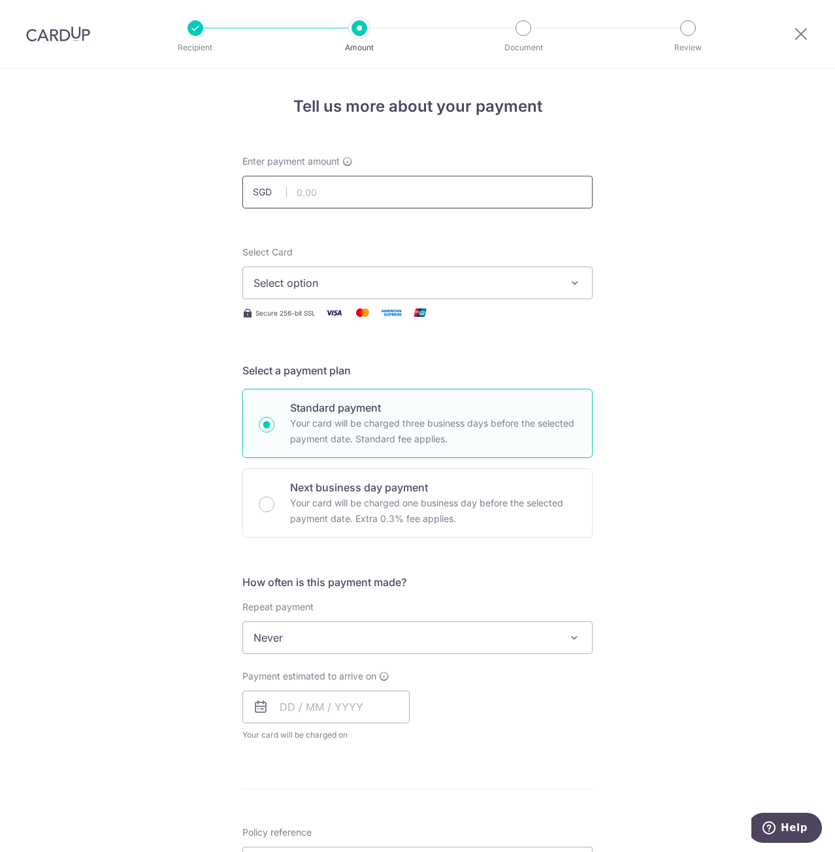
click at [308, 204] on input "text" at bounding box center [417, 192] width 350 height 33
type input "952.54"
click at [195, 240] on div "Tell us more about your payment Enter payment amount SGD 952.54 952.54 Select C…" at bounding box center [417, 659] width 835 height 1181
click at [293, 279] on span "Select option" at bounding box center [405, 283] width 304 height 16
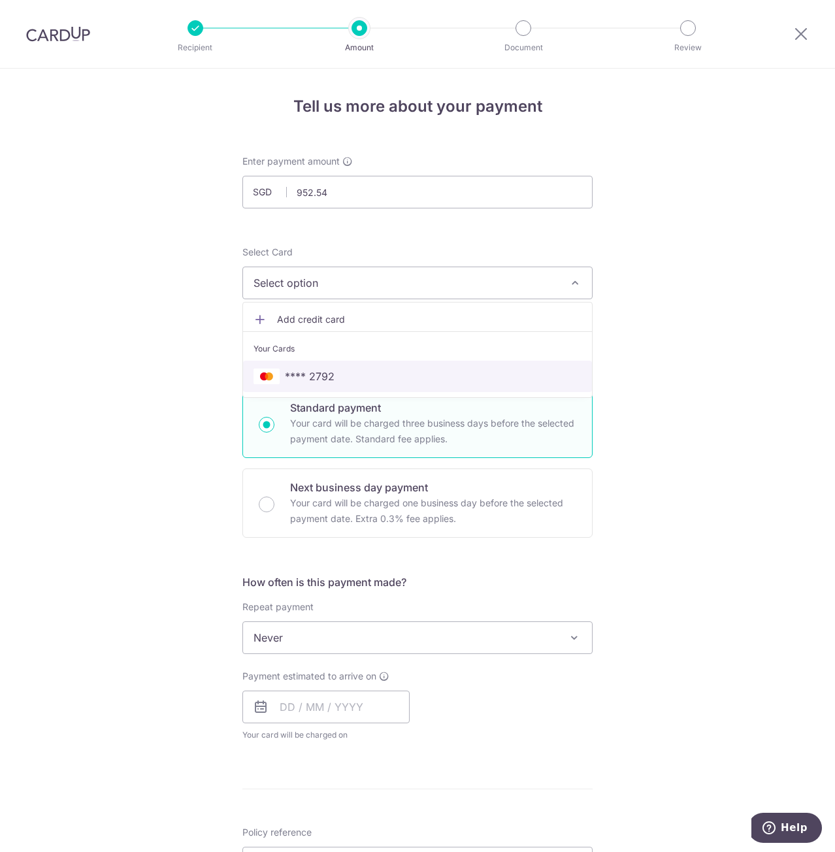
click at [314, 374] on span "**** 2792" at bounding box center [310, 376] width 50 height 16
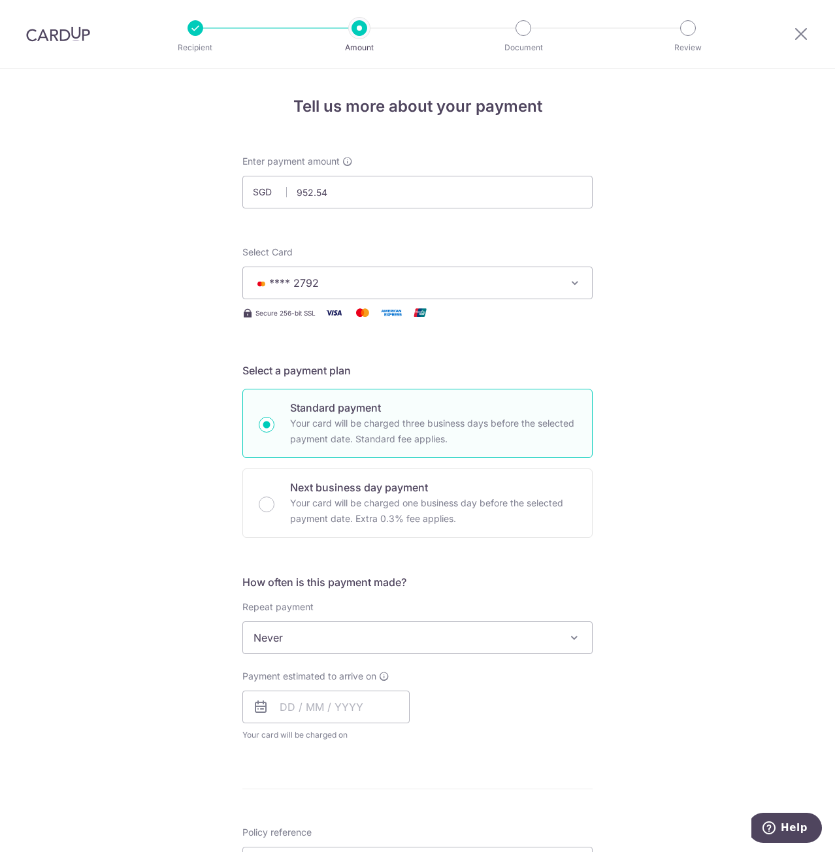
click at [140, 525] on div "Tell us more about your payment Enter payment amount SGD 952.54 952.54 Select C…" at bounding box center [417, 659] width 835 height 1181
click at [312, 698] on input "text" at bounding box center [325, 706] width 167 height 33
click at [365, 844] on link "18" at bounding box center [373, 851] width 21 height 21
type input "18/09/2025"
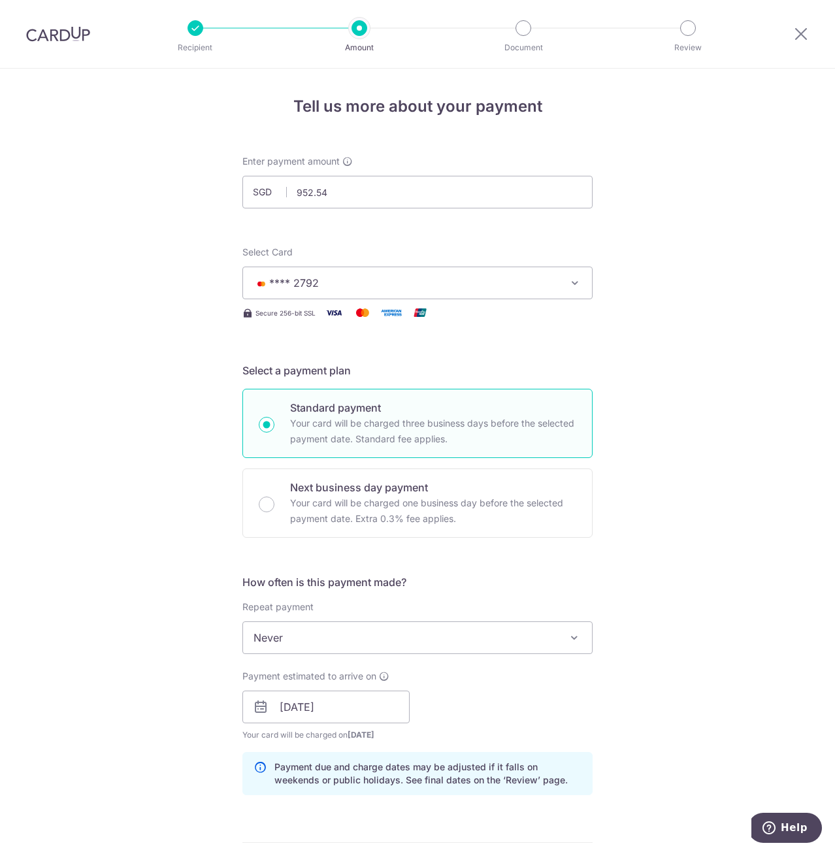
click at [171, 703] on div "Tell us more about your payment Enter payment amount SGD 952.54 952.54 Select C…" at bounding box center [417, 686] width 835 height 1235
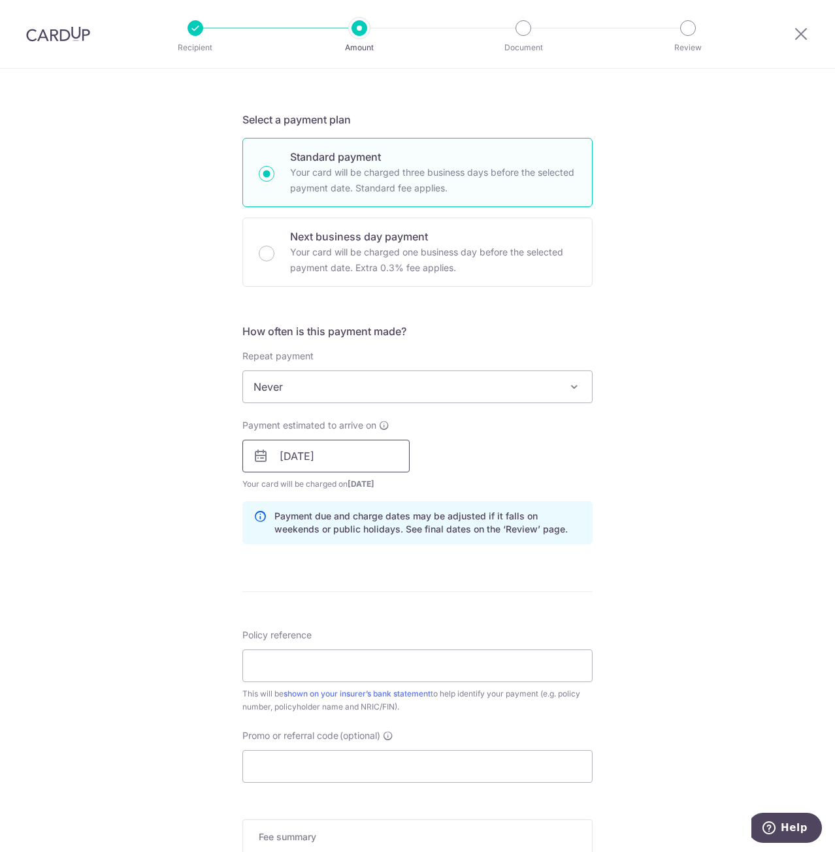
scroll to position [261, 0]
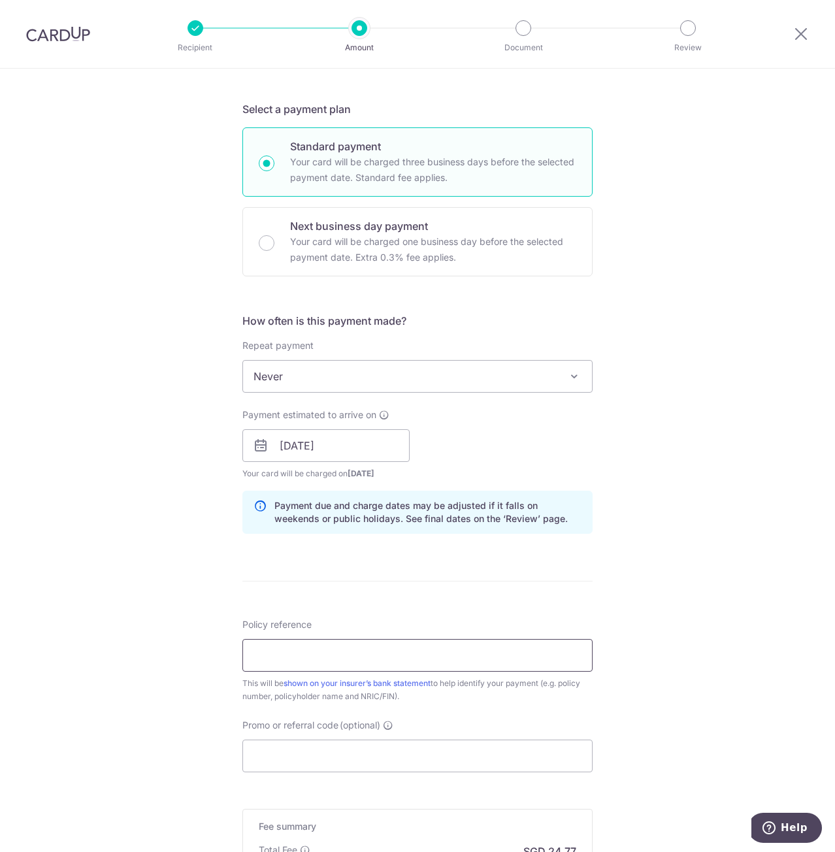
click at [330, 656] on input "Policy reference" at bounding box center [417, 655] width 350 height 33
type input "E243581072"
click at [164, 631] on div "Tell us more about your payment Enter payment amount SGD 952.54 952.54 Select C…" at bounding box center [417, 424] width 835 height 1235
click at [308, 761] on input "Promo or referral code (optional)" at bounding box center [417, 755] width 350 height 33
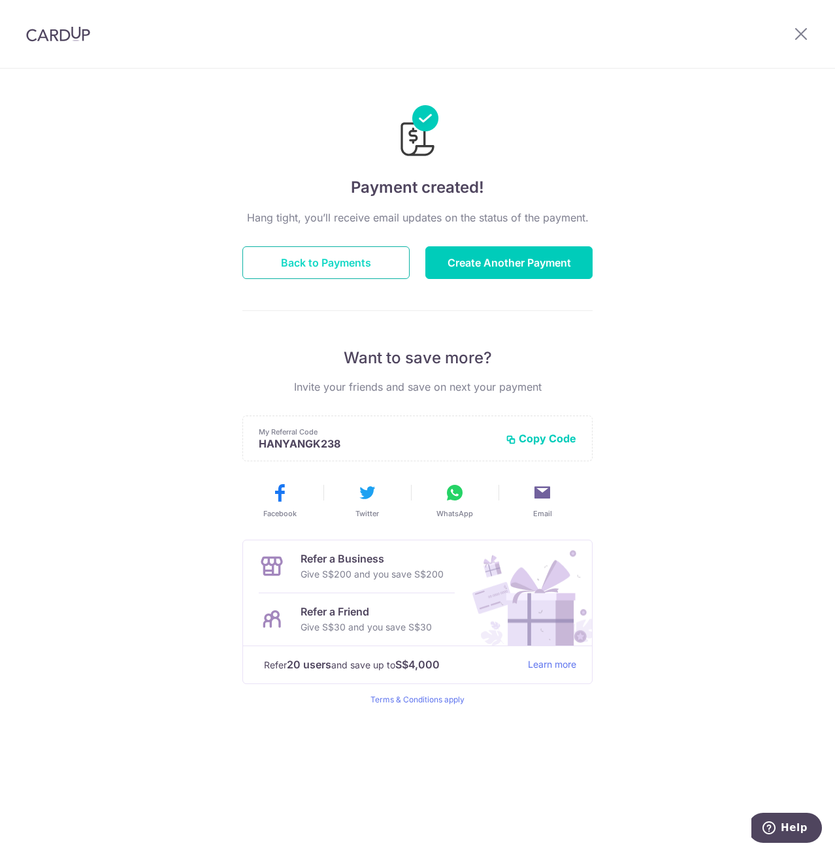
click at [295, 263] on button "Back to Payments" at bounding box center [325, 262] width 167 height 33
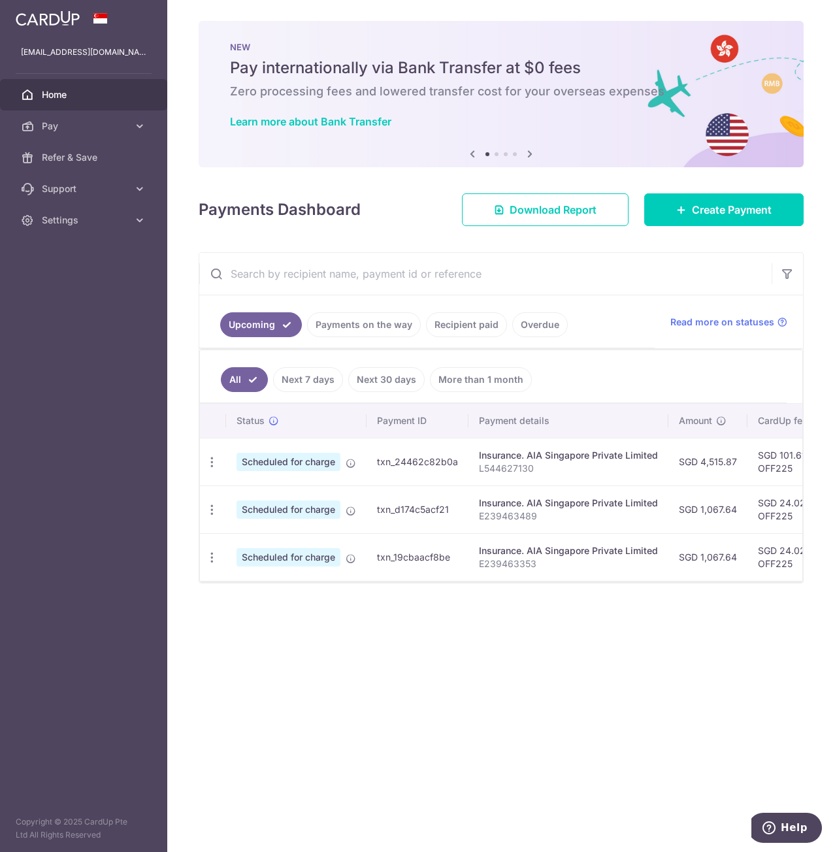
click at [668, 280] on input "text" at bounding box center [485, 274] width 572 height 42
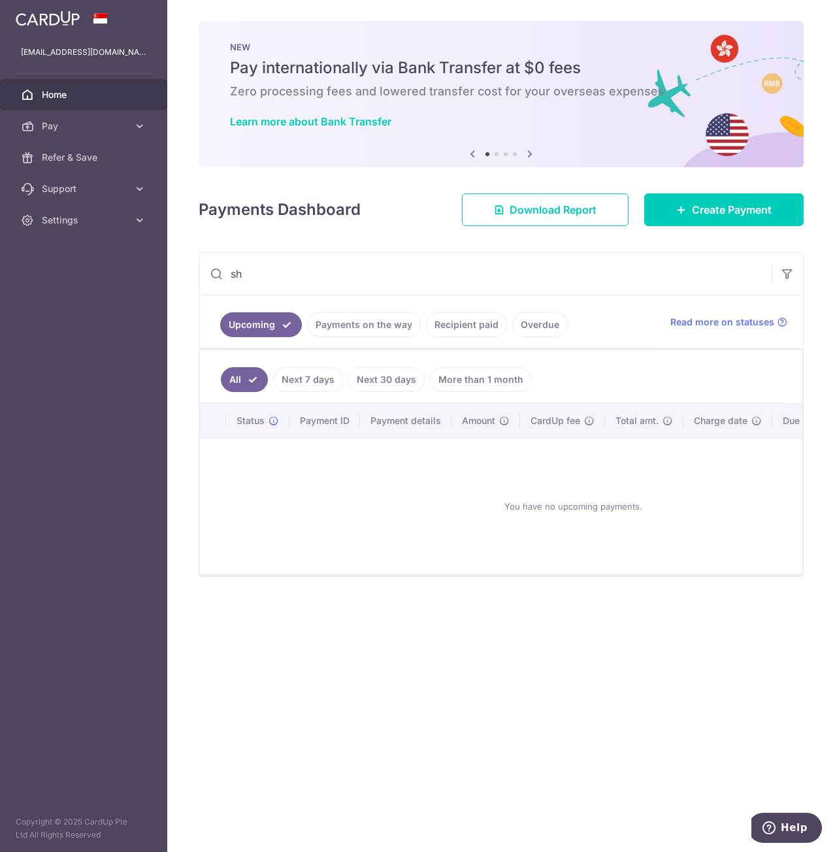
type input "s"
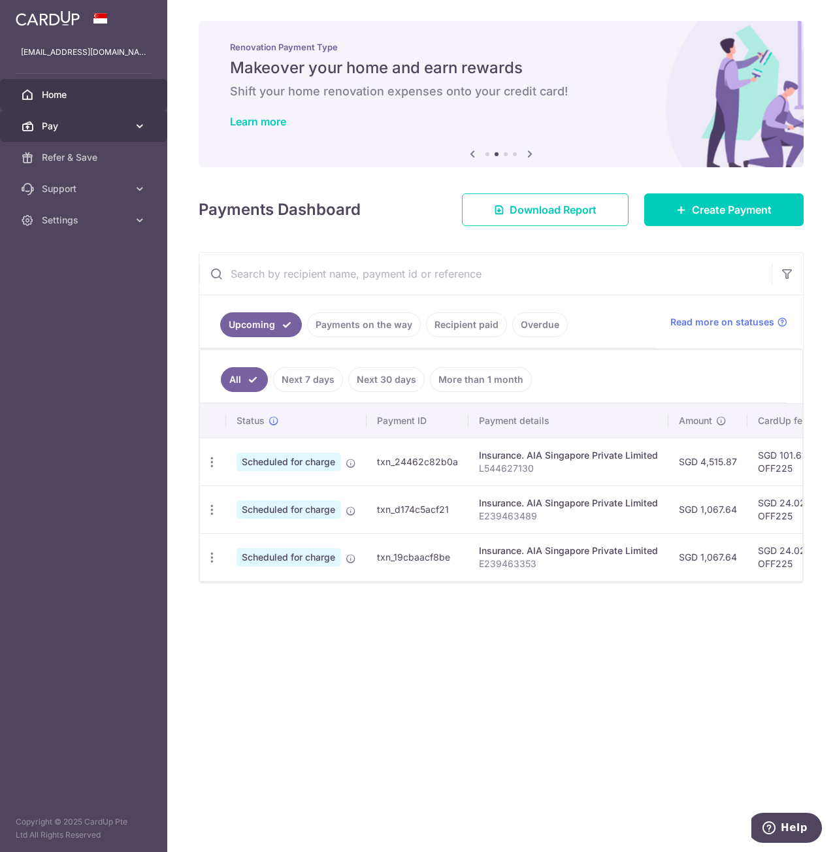
click at [130, 127] on link "Pay" at bounding box center [83, 125] width 167 height 31
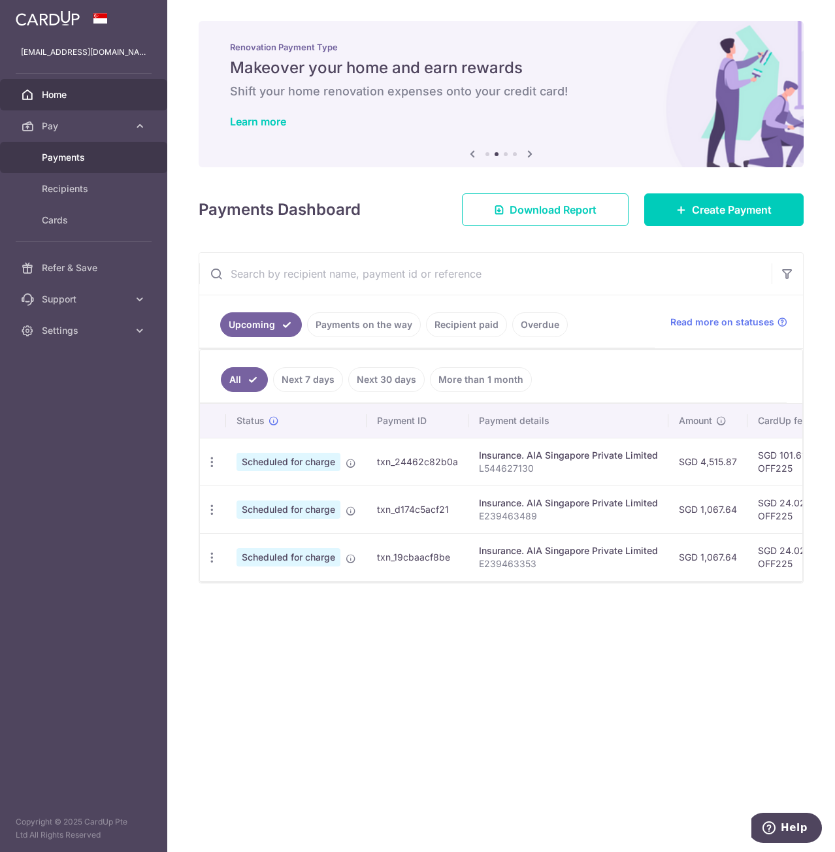
click at [86, 162] on span "Payments" at bounding box center [85, 157] width 86 height 13
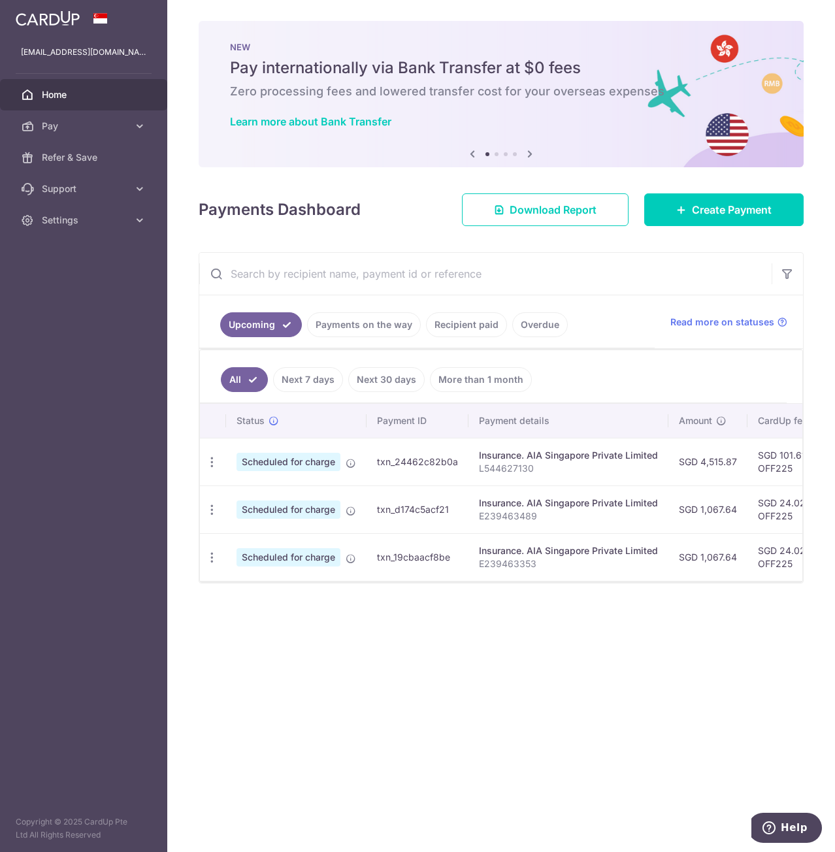
click at [283, 270] on input "text" at bounding box center [485, 274] width 572 height 42
type input "AIA"
click at [483, 330] on link "Recipient paid" at bounding box center [466, 324] width 81 height 25
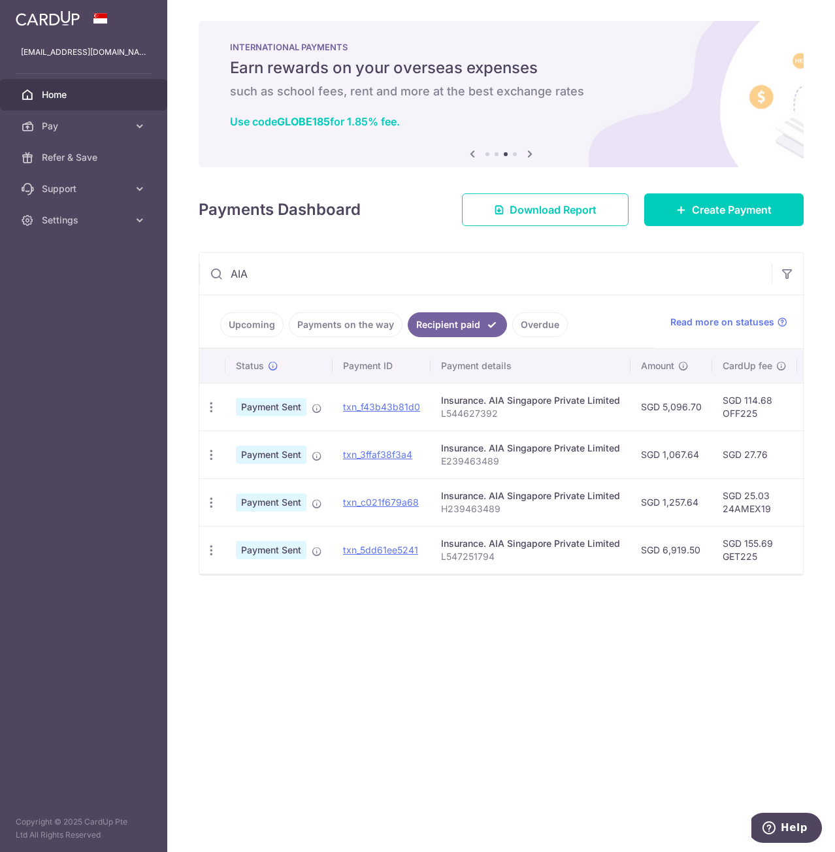
click at [251, 315] on link "Upcoming" at bounding box center [251, 324] width 63 height 25
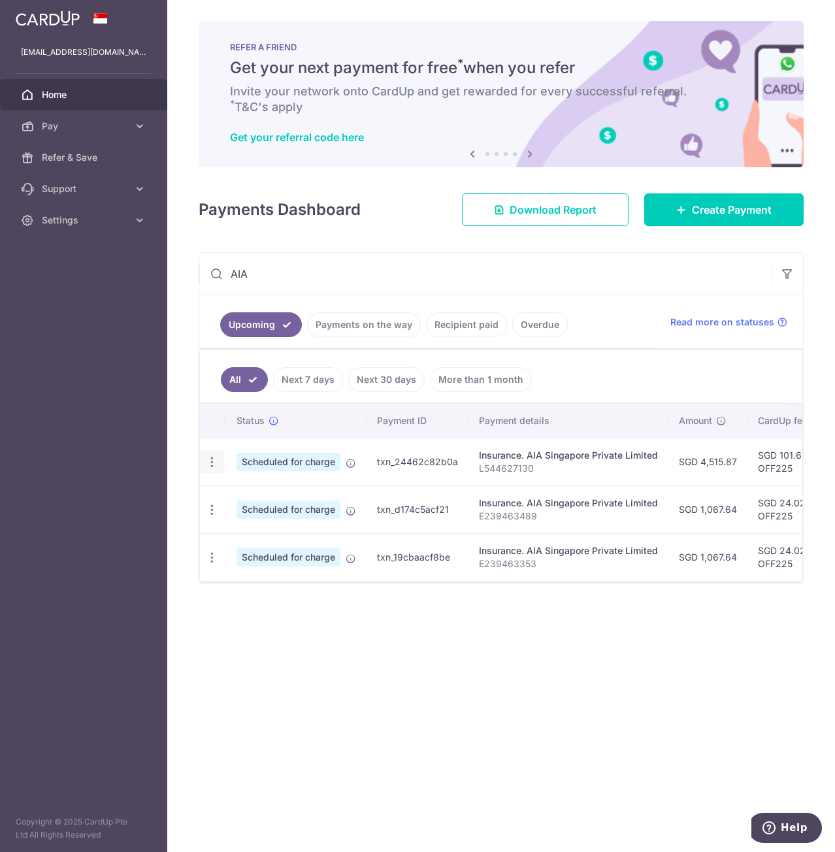
click at [208, 464] on icon "button" at bounding box center [212, 462] width 14 height 14
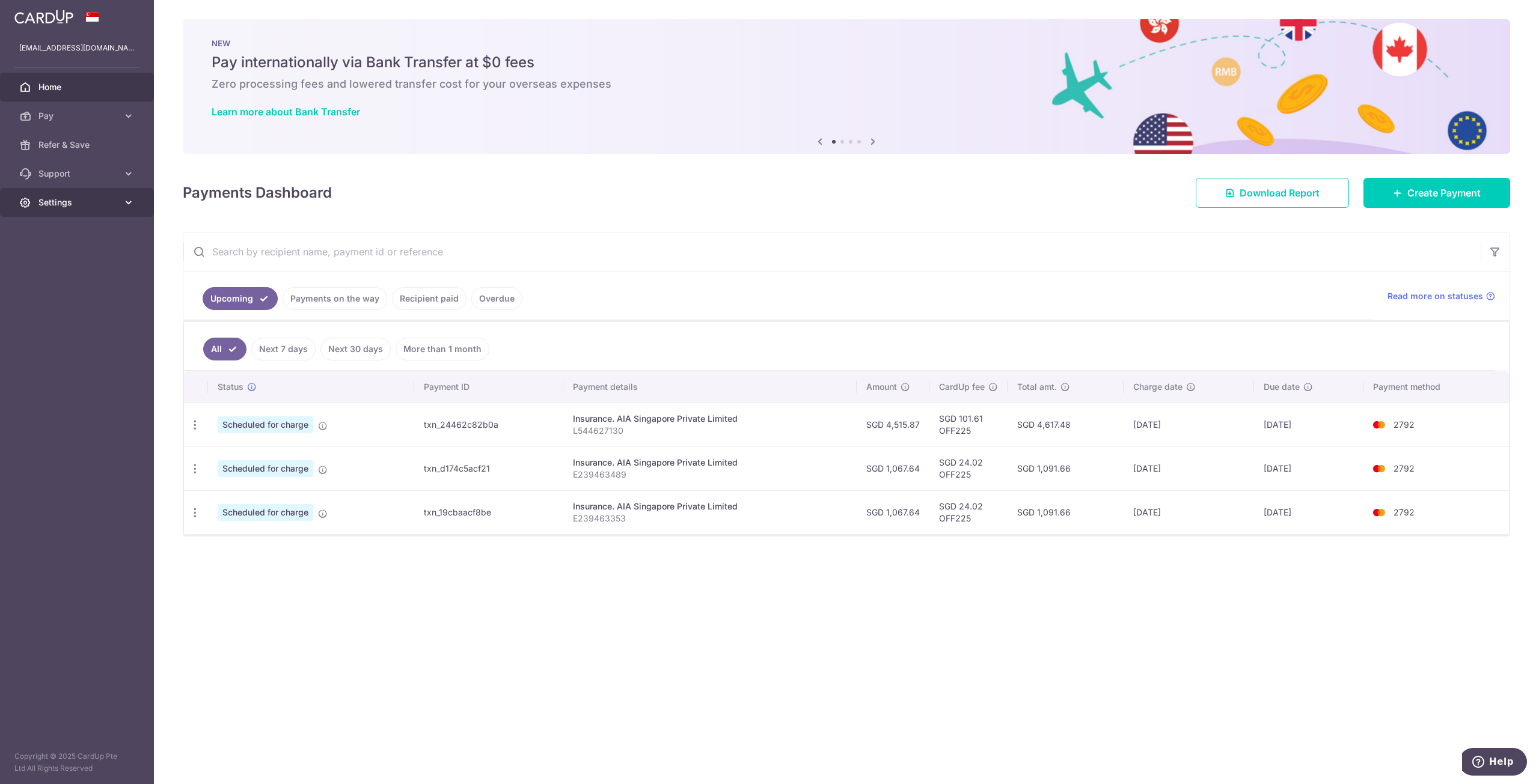
click at [107, 202] on span "Settings" at bounding box center [78, 202] width 79 height 12
click at [76, 259] on span "Logout" at bounding box center [78, 259] width 79 height 12
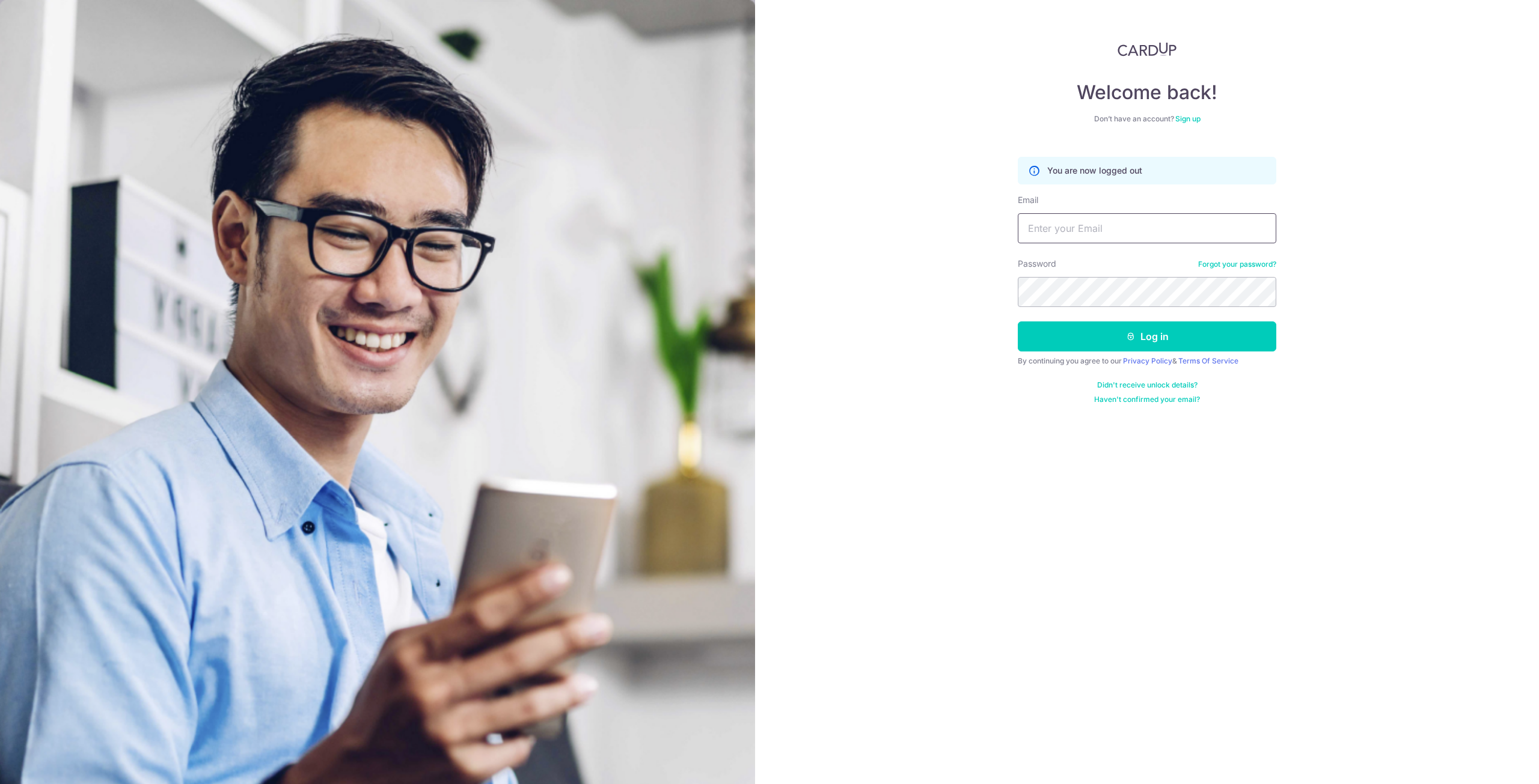
click at [1077, 235] on input "Email" at bounding box center [1147, 228] width 259 height 30
click at [1078, 228] on input "Email" at bounding box center [1147, 228] width 259 height 30
type input "[EMAIL_ADDRESS][DOMAIN_NAME]"
click at [1122, 335] on button "Log in" at bounding box center [1147, 336] width 259 height 30
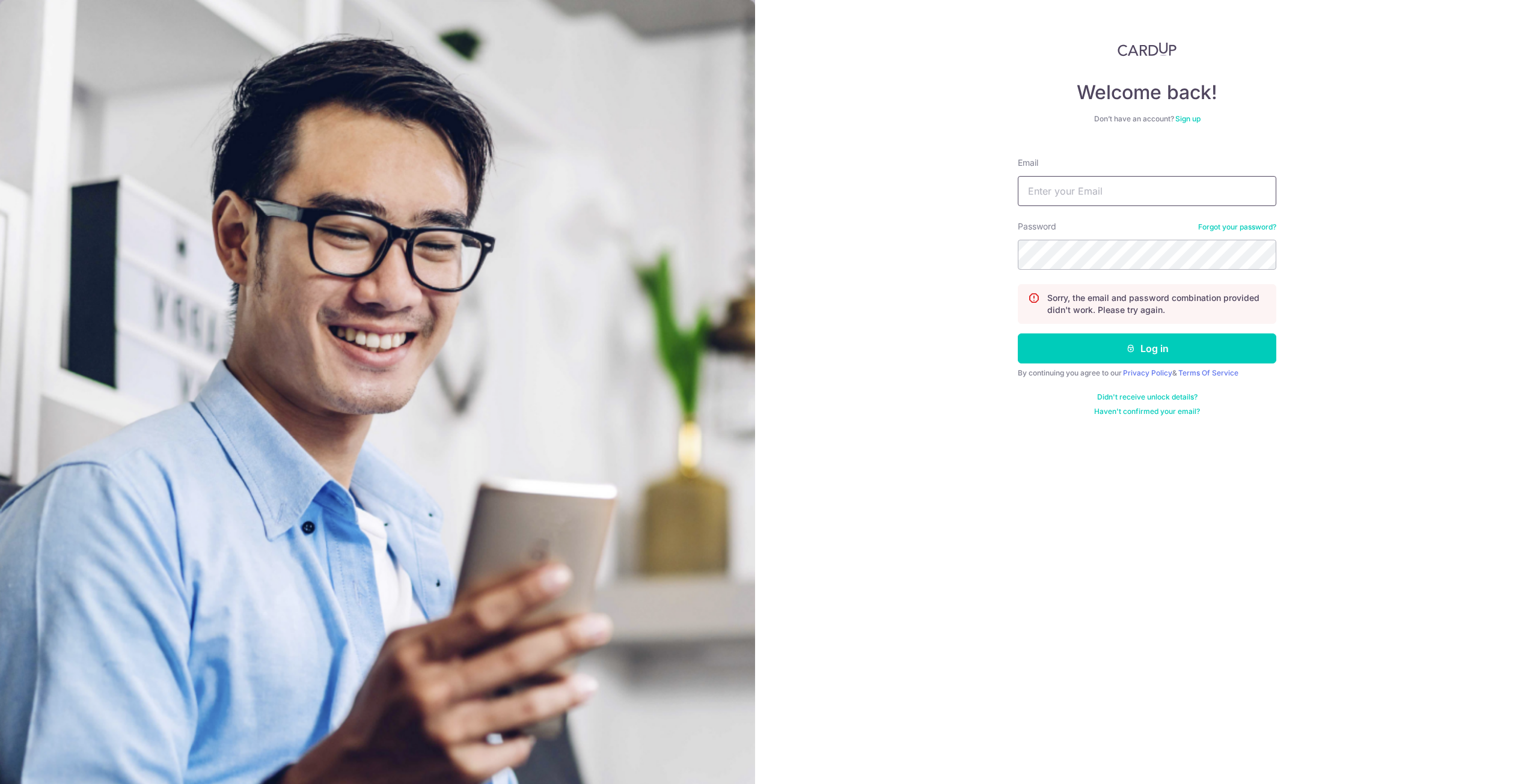
click at [1105, 191] on input "Email" at bounding box center [1147, 190] width 259 height 30
type input "[EMAIL_ADDRESS][DOMAIN_NAME]"
click at [1128, 236] on div "Password Forgot your password?" at bounding box center [1147, 246] width 259 height 50
click at [1209, 228] on link "Forgot your password?" at bounding box center [1237, 227] width 78 height 9
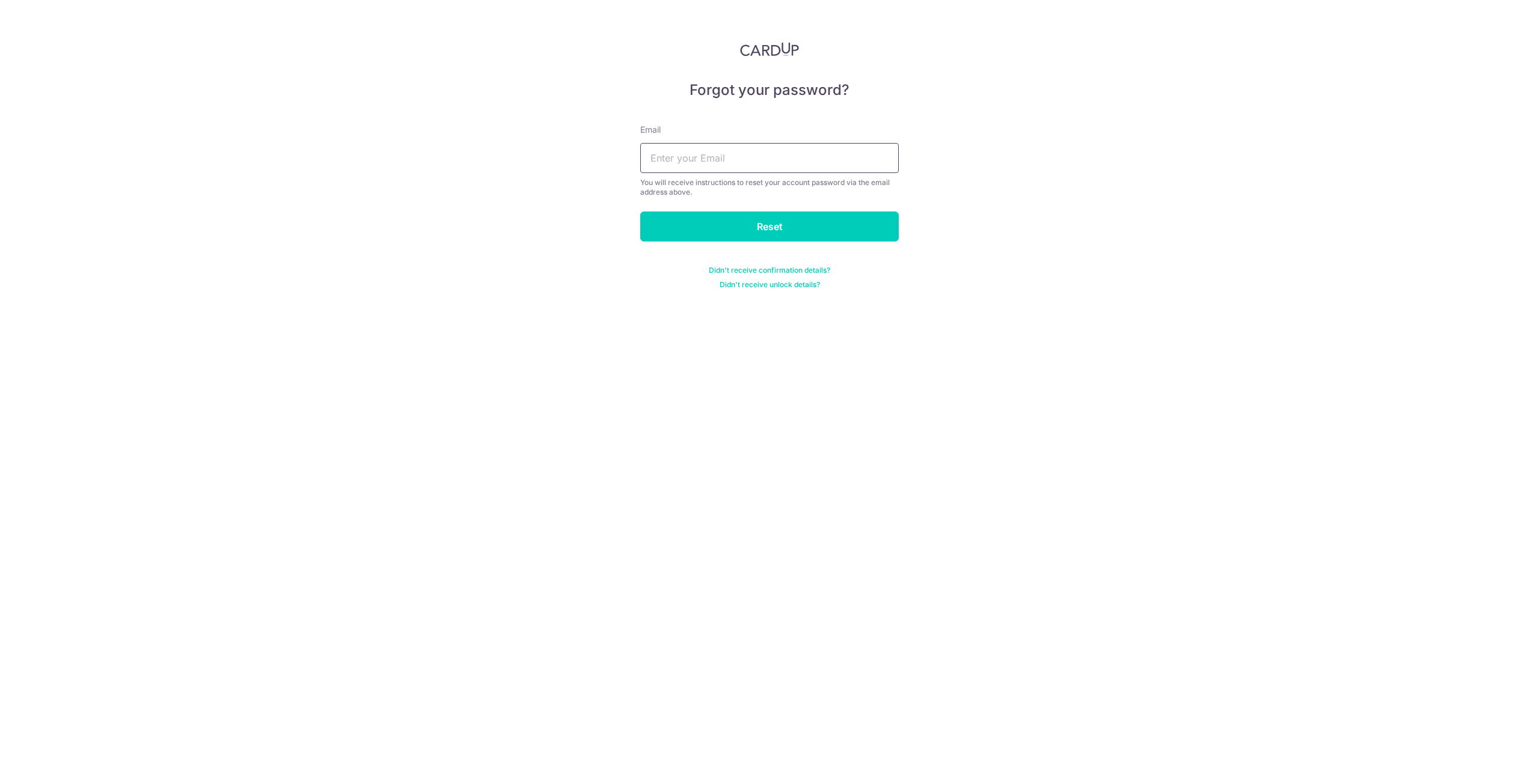
click at [688, 163] on input "text" at bounding box center [770, 157] width 259 height 30
type input "[EMAIL_ADDRESS][DOMAIN_NAME]"
click at [752, 230] on input "Reset" at bounding box center [770, 226] width 259 height 30
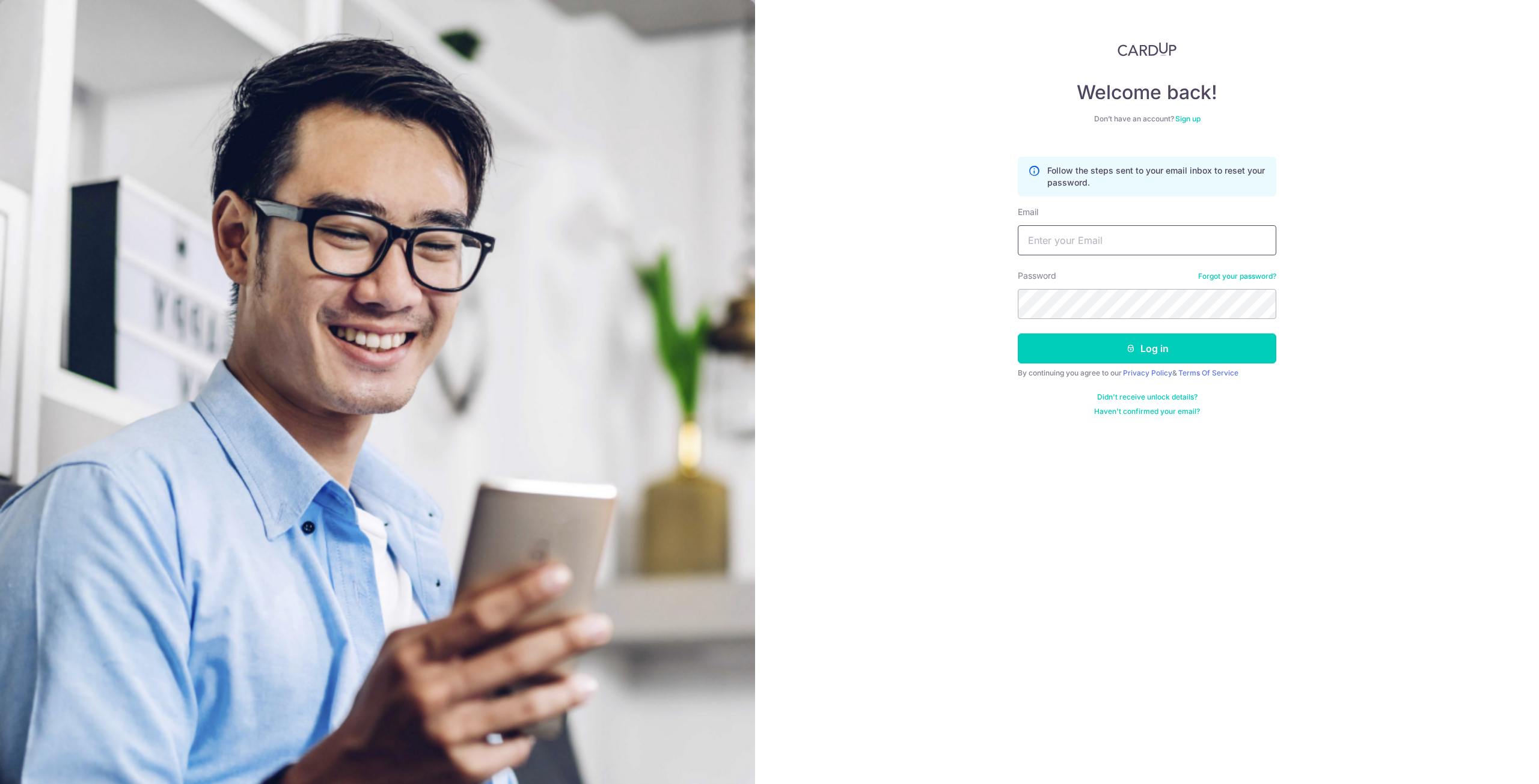
drag, startPoint x: 1054, startPoint y: 228, endPoint x: 1054, endPoint y: 236, distance: 8.0
click at [1054, 228] on input "Email" at bounding box center [1147, 240] width 259 height 30
click at [1054, 236] on input "Email" at bounding box center [1147, 240] width 259 height 30
type input "[EMAIL_ADDRESS][DOMAIN_NAME]"
click at [1018, 333] on button "Log in" at bounding box center [1147, 348] width 259 height 30
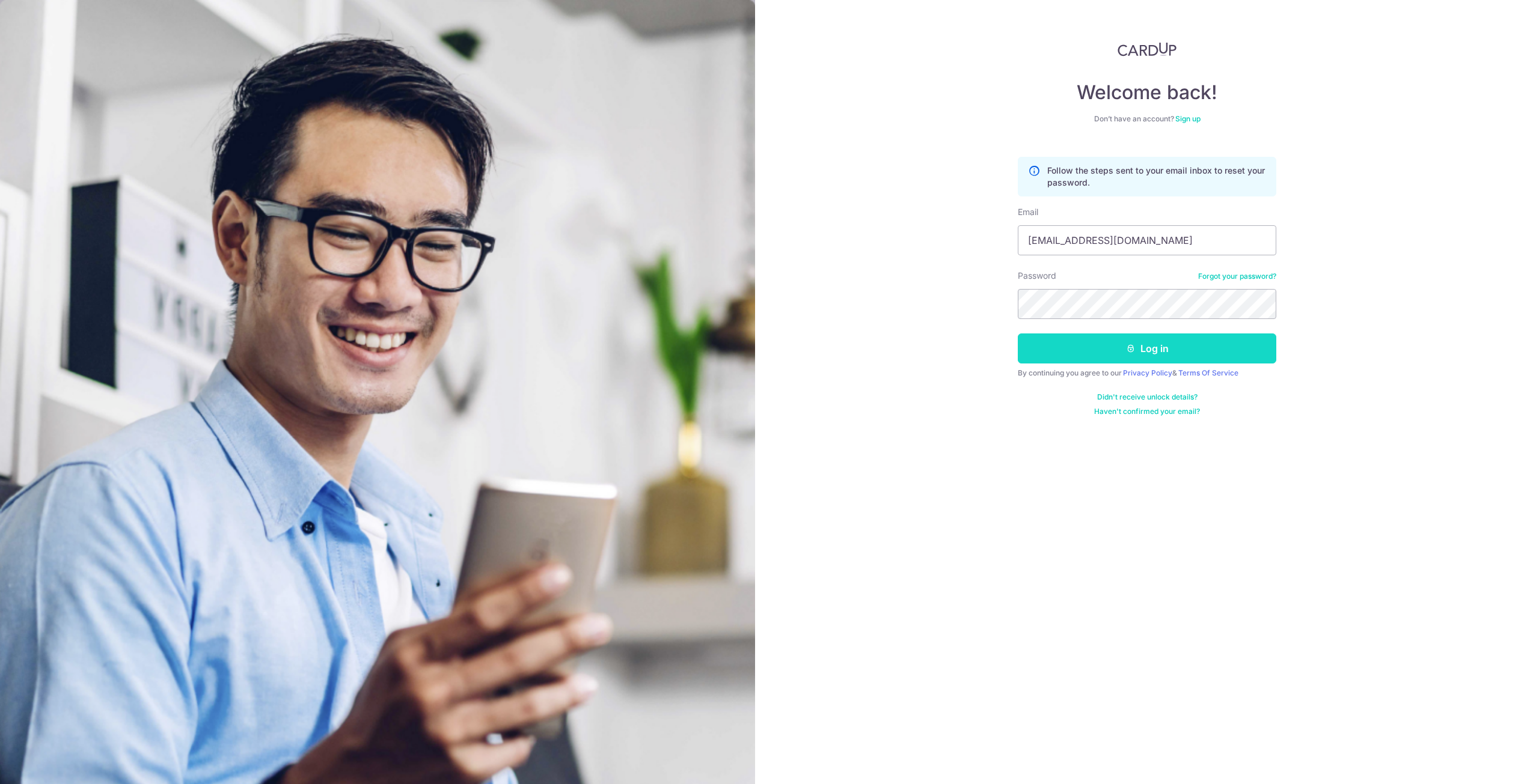
click at [1134, 353] on button "Log in" at bounding box center [1147, 348] width 259 height 30
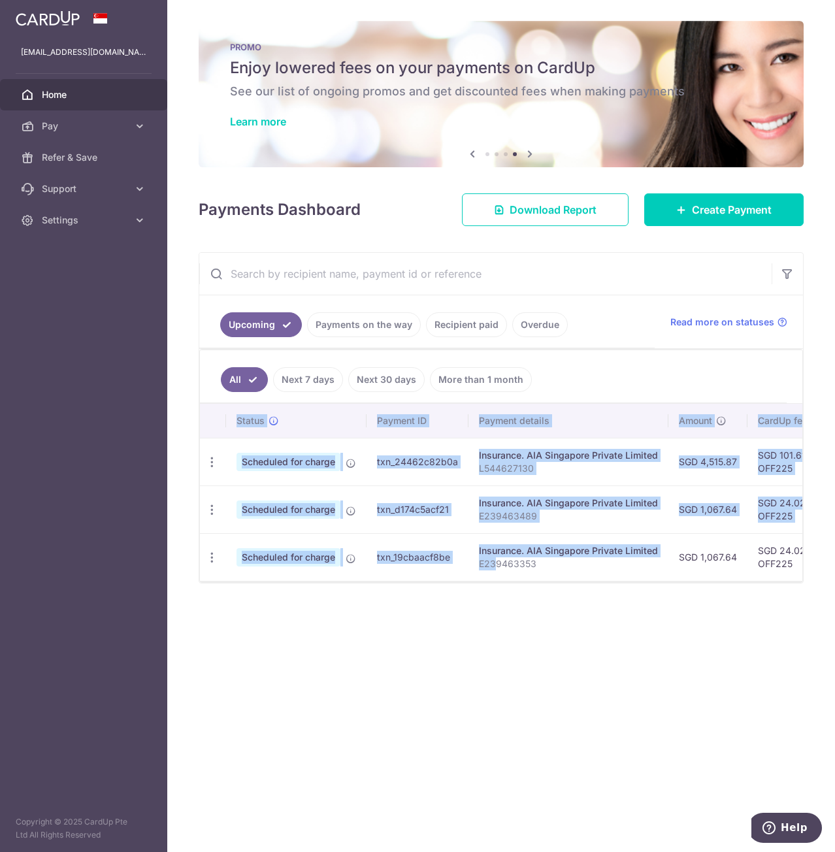
drag, startPoint x: 496, startPoint y: 580, endPoint x: 536, endPoint y: 582, distance: 39.9
click at [536, 581] on div "Status Payment ID Payment details Amount CardUp fee Total amt. Charge date Due …" at bounding box center [501, 492] width 602 height 177
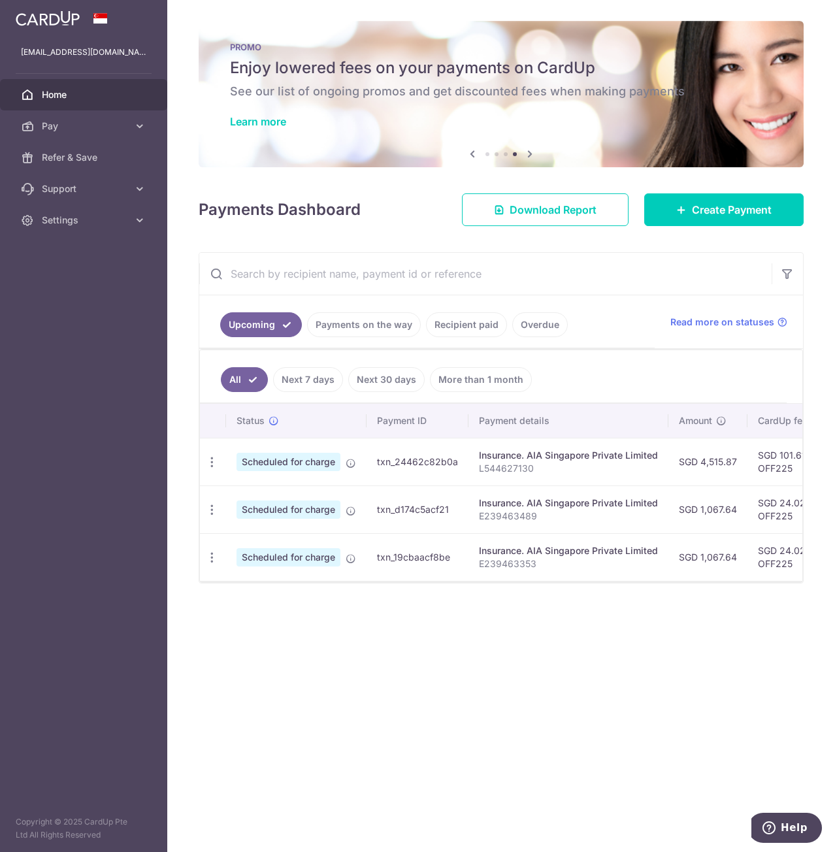
click at [617, 617] on div "× Pause Schedule Pause all future payments in this series Pause just this one p…" at bounding box center [500, 426] width 667 height 852
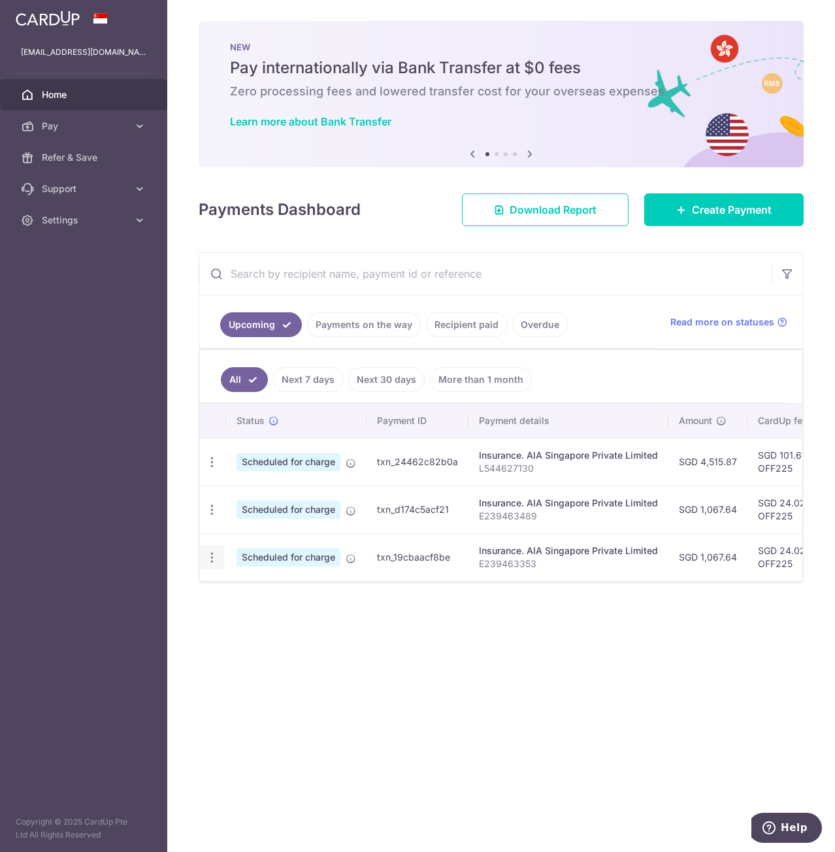
click at [212, 555] on icon "button" at bounding box center [212, 558] width 14 height 14
click at [284, 628] on span "Cancel payment" at bounding box center [282, 625] width 88 height 16
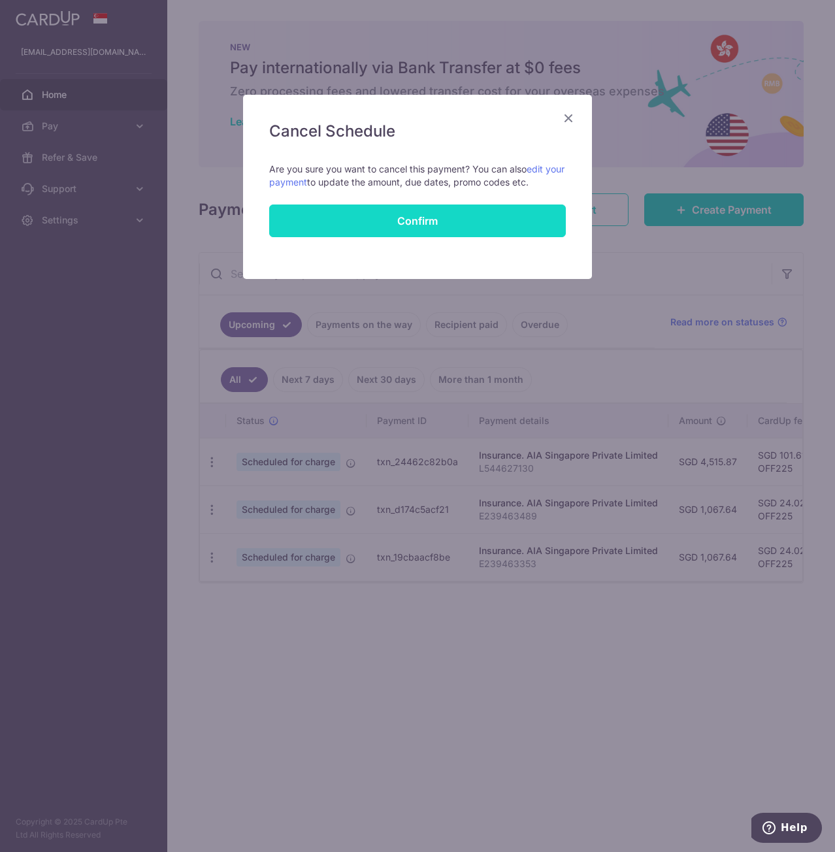
click at [416, 218] on button "Confirm" at bounding box center [417, 220] width 296 height 33
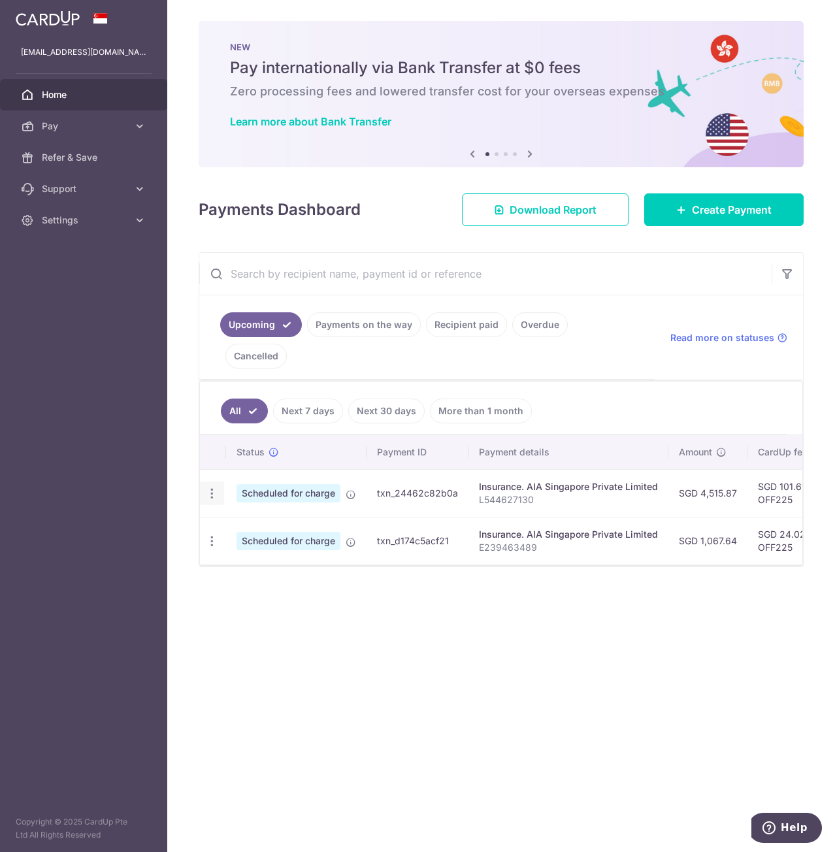
click at [213, 487] on icon "button" at bounding box center [212, 494] width 14 height 14
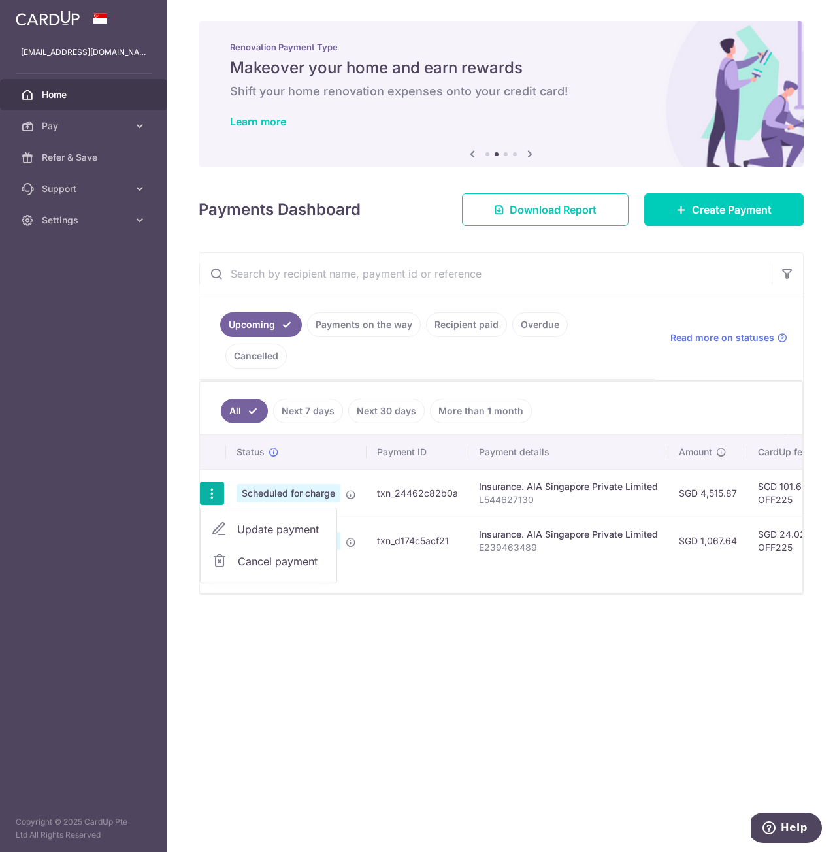
click at [248, 553] on span "Cancel payment" at bounding box center [282, 561] width 88 height 16
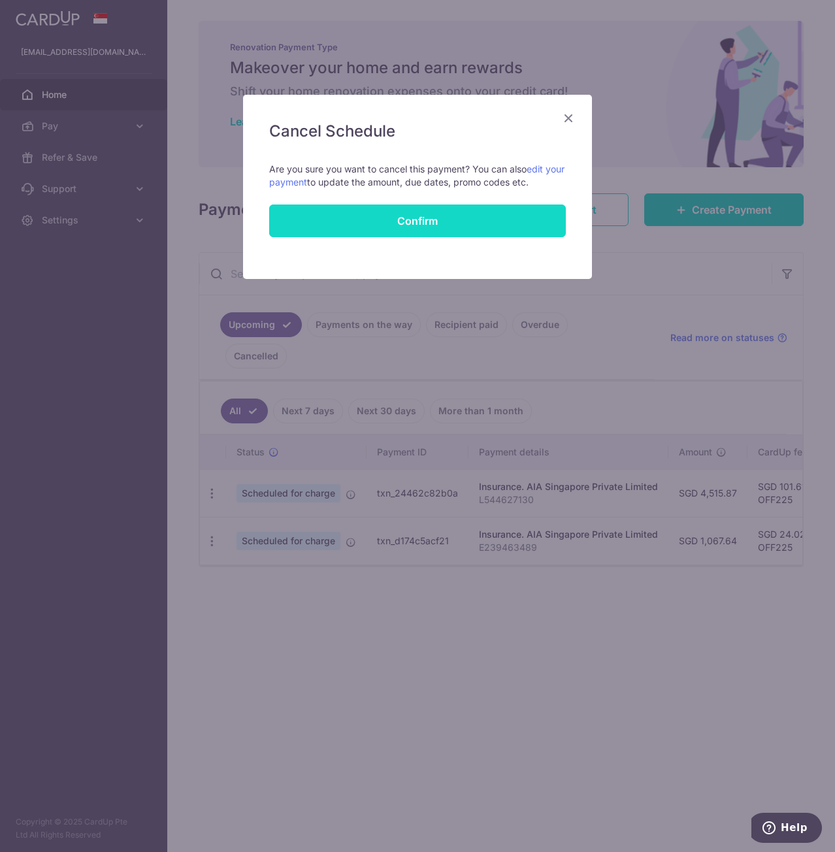
click at [408, 219] on button "Confirm" at bounding box center [417, 220] width 296 height 33
